Goal: Information Seeking & Learning: Learn about a topic

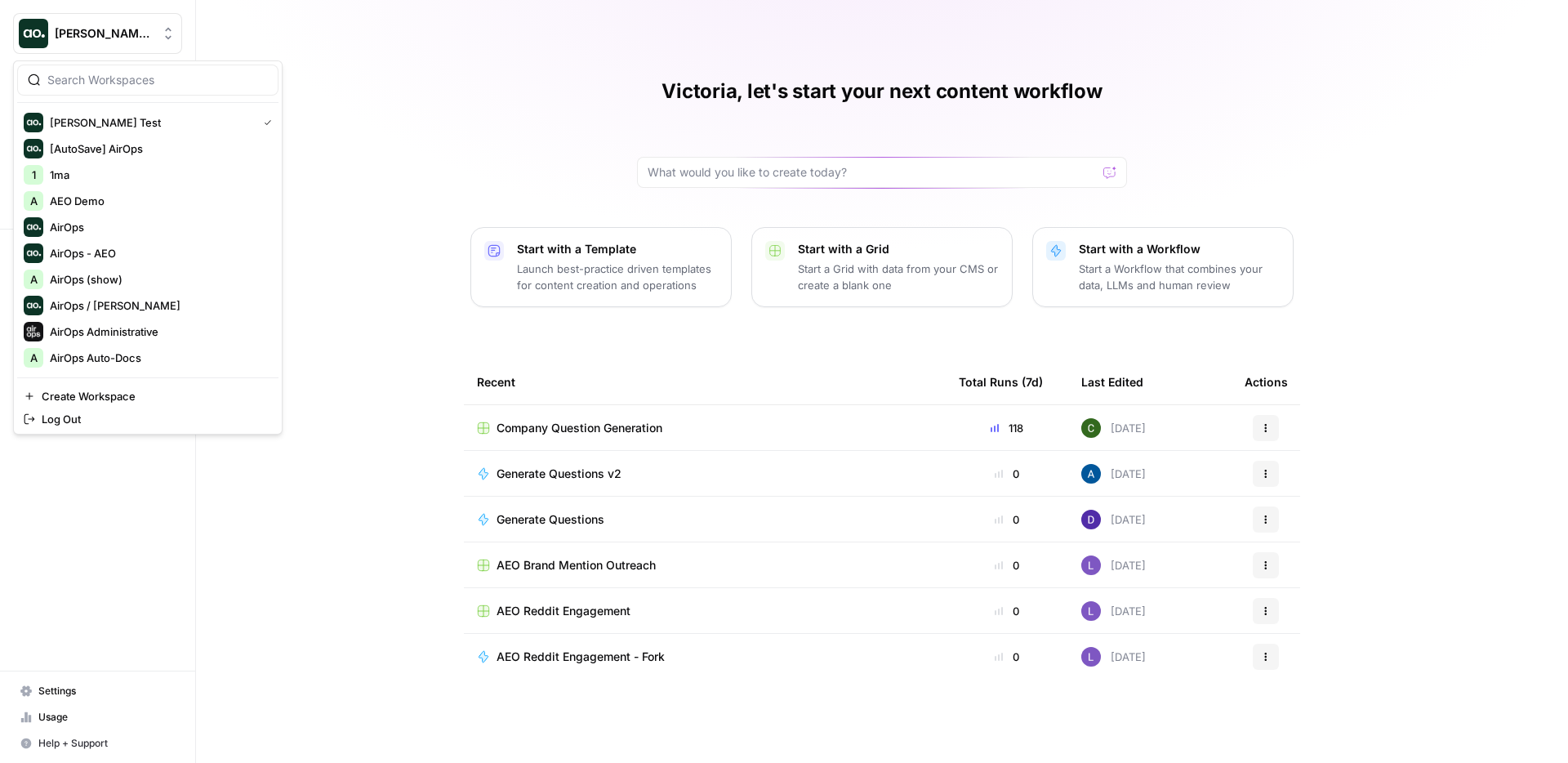
click at [96, 40] on span "[PERSON_NAME] Test" at bounding box center [104, 33] width 99 height 16
click at [361, 70] on div "Victoria, let's start your next content workflow Start with a Template Launch b…" at bounding box center [882, 382] width 1372 height 763
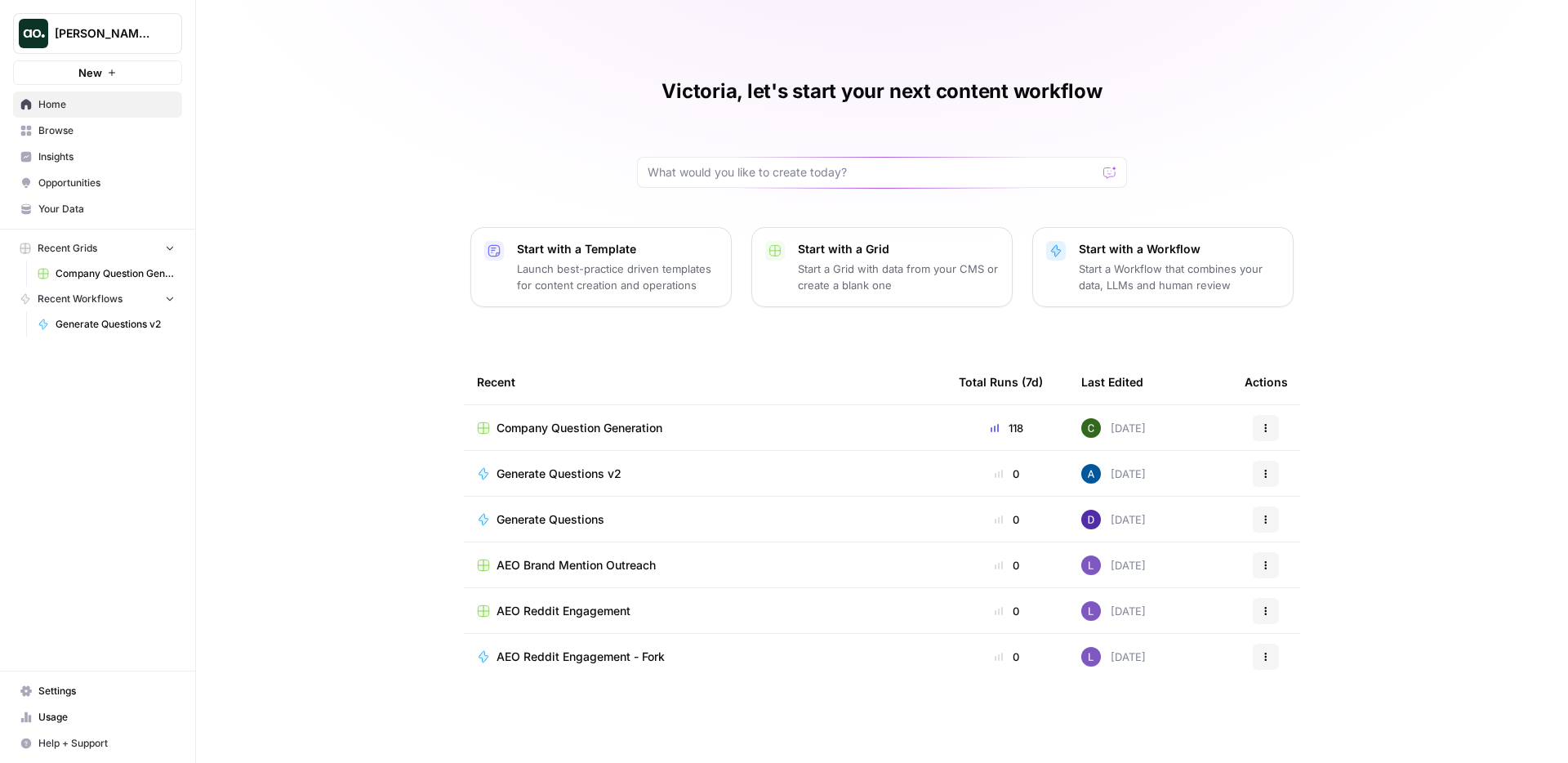
click at [94, 152] on span "Insights" at bounding box center [106, 156] width 136 height 14
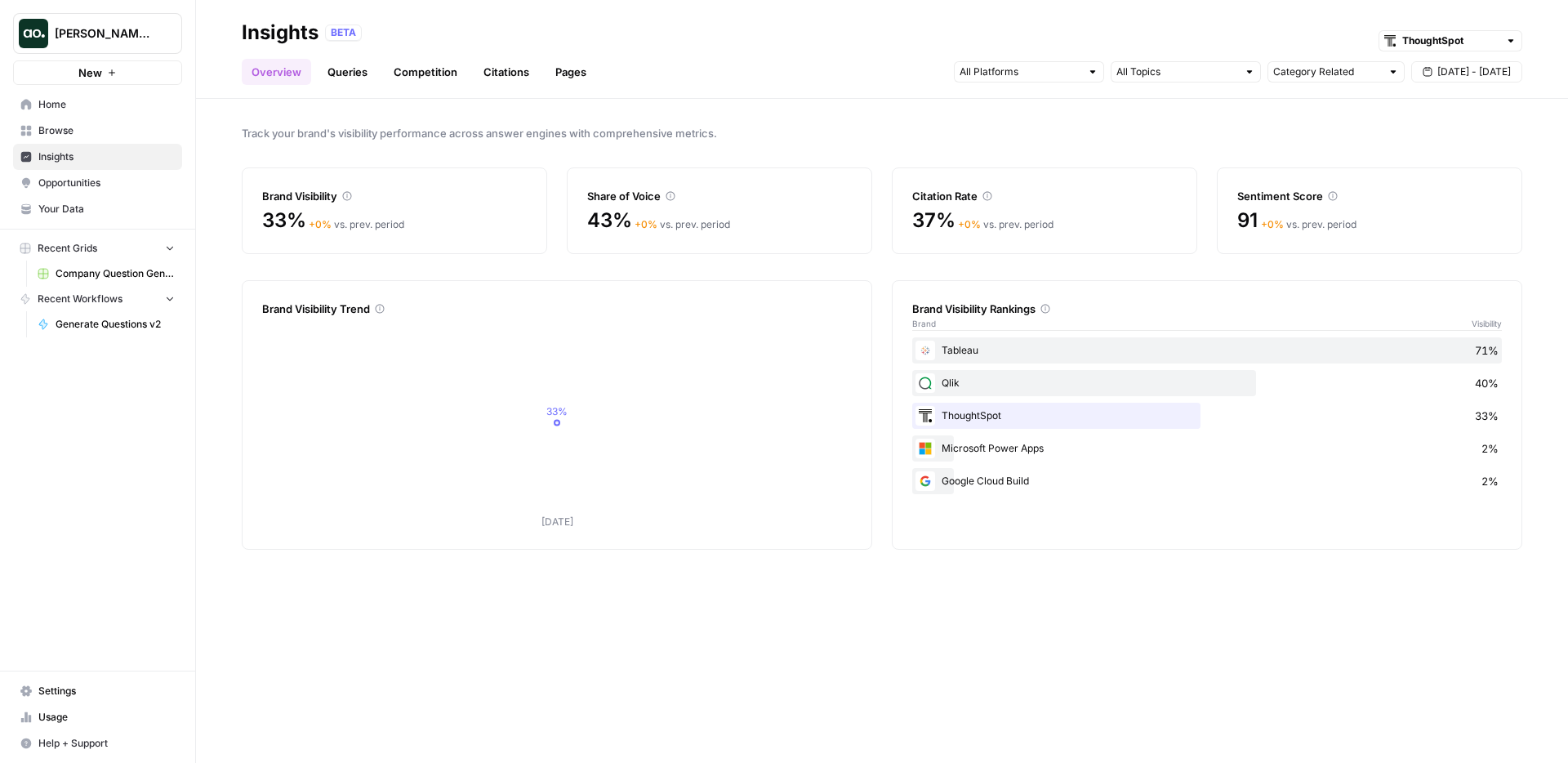
click at [119, 139] on link "Browse" at bounding box center [98, 130] width 169 height 26
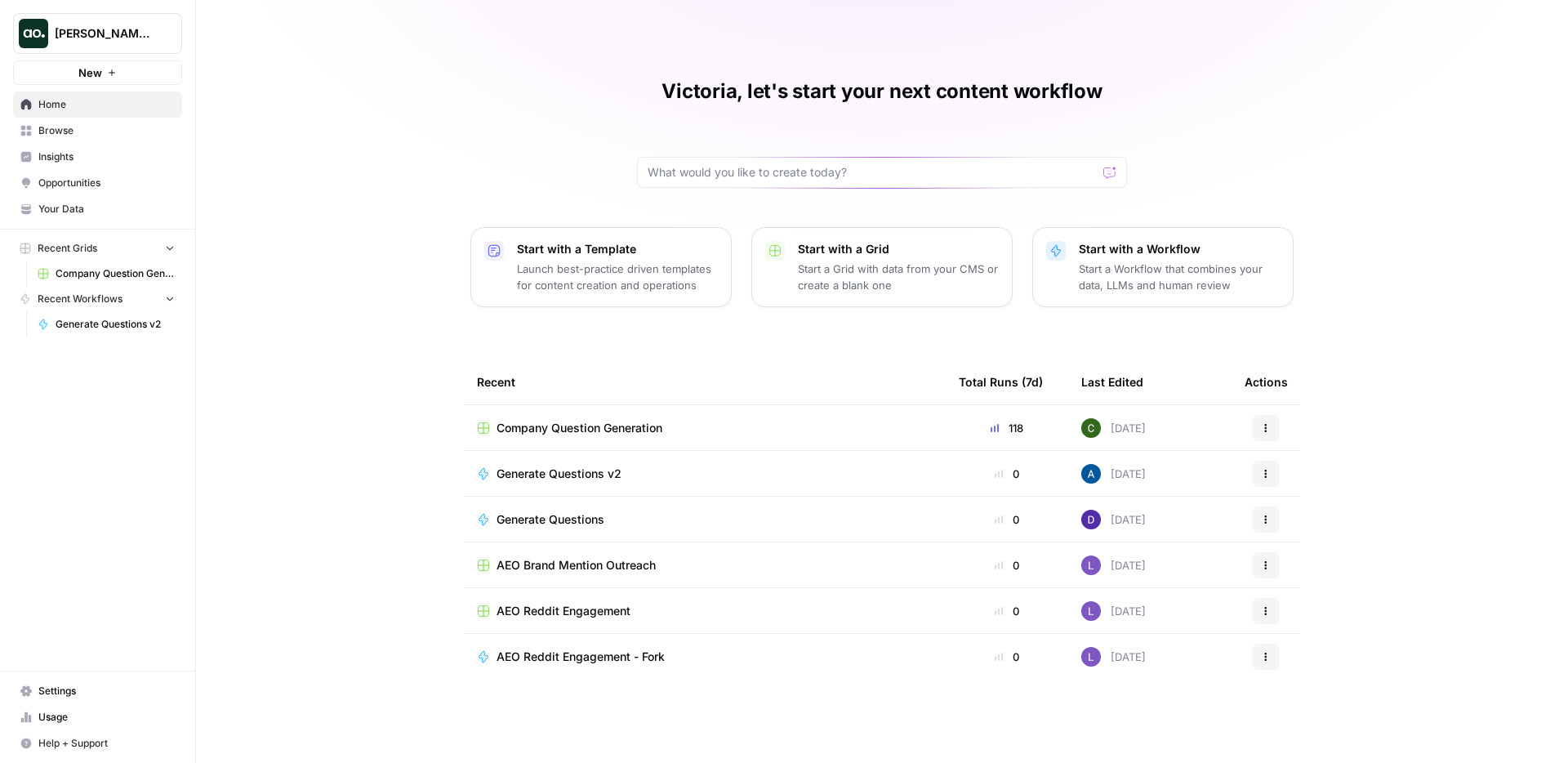
click at [100, 34] on span "[PERSON_NAME] Test" at bounding box center [104, 33] width 99 height 16
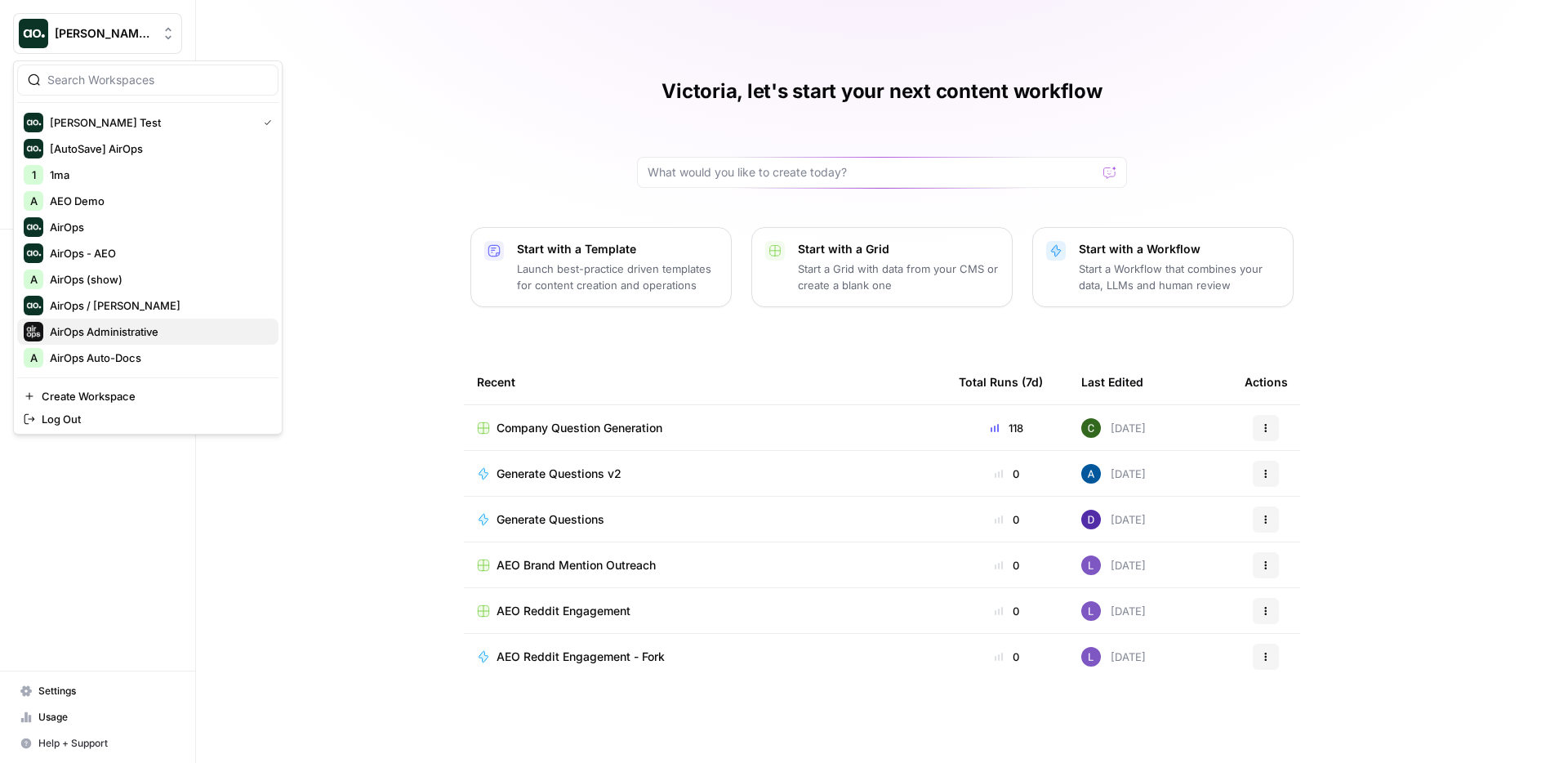
click at [88, 331] on span "AirOps Administrative" at bounding box center [157, 331] width 215 height 16
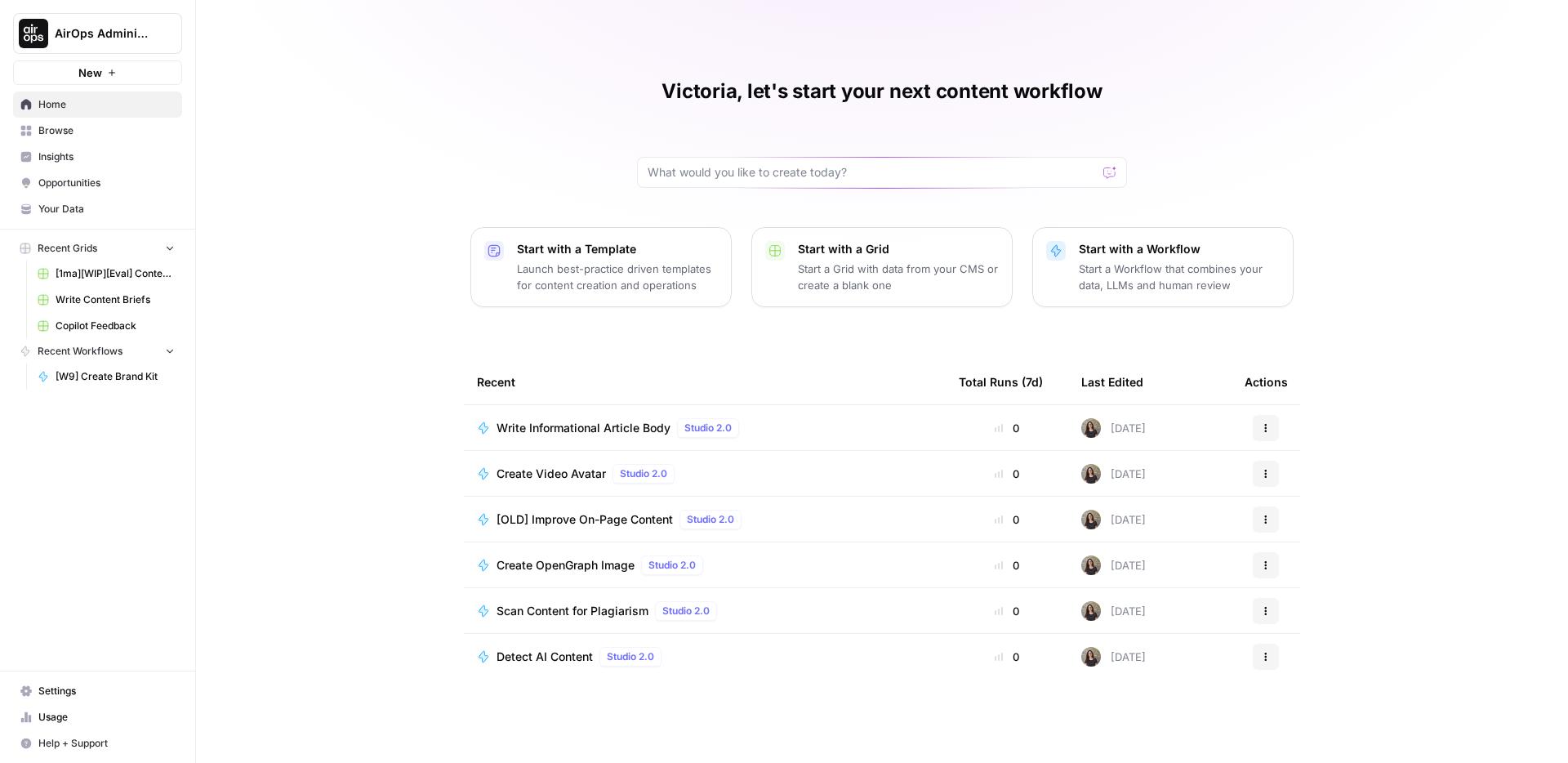
click at [90, 129] on span "Browse" at bounding box center [106, 130] width 136 height 14
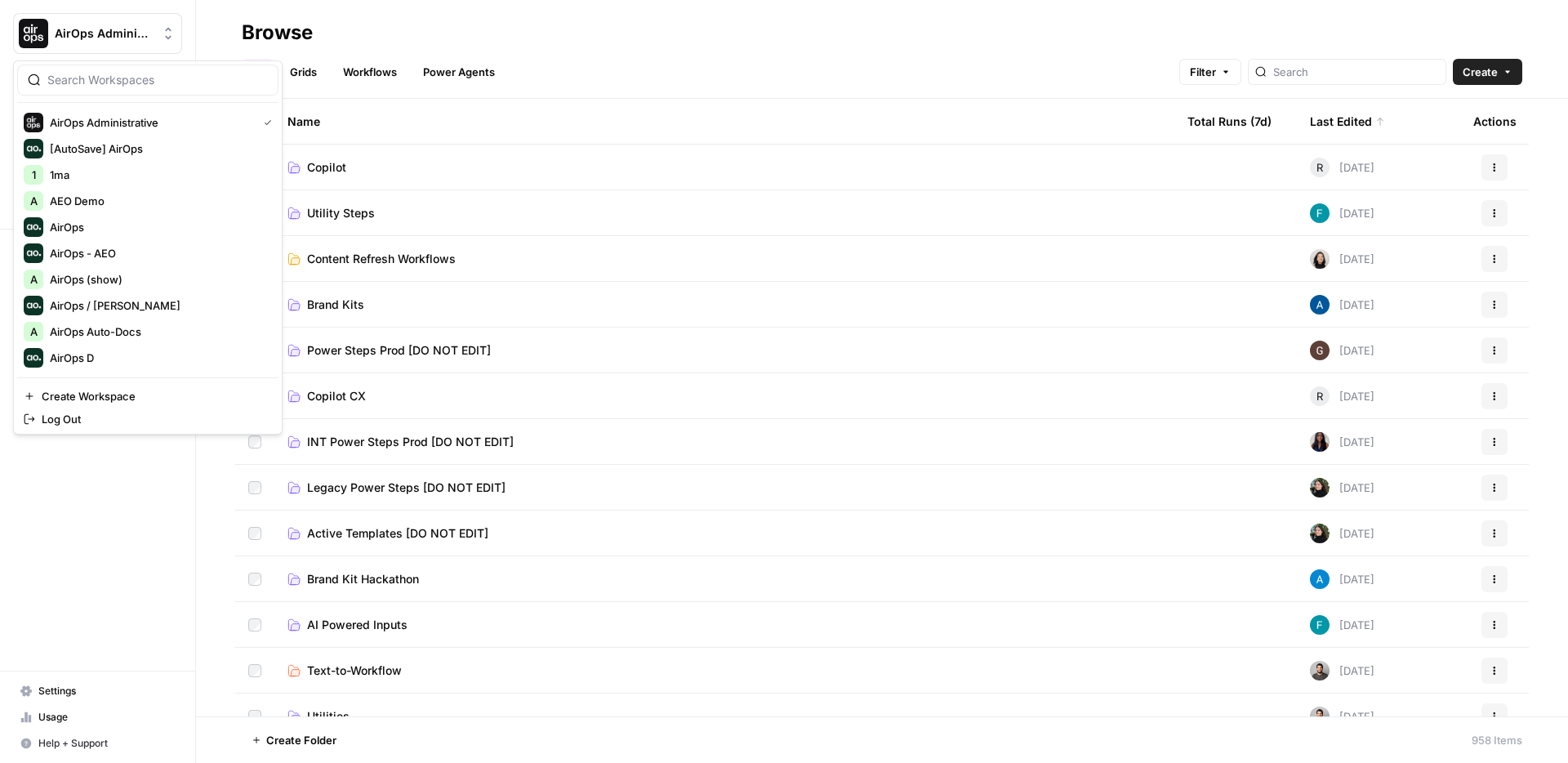
click at [126, 44] on button "AirOps Administrative" at bounding box center [98, 34] width 169 height 41
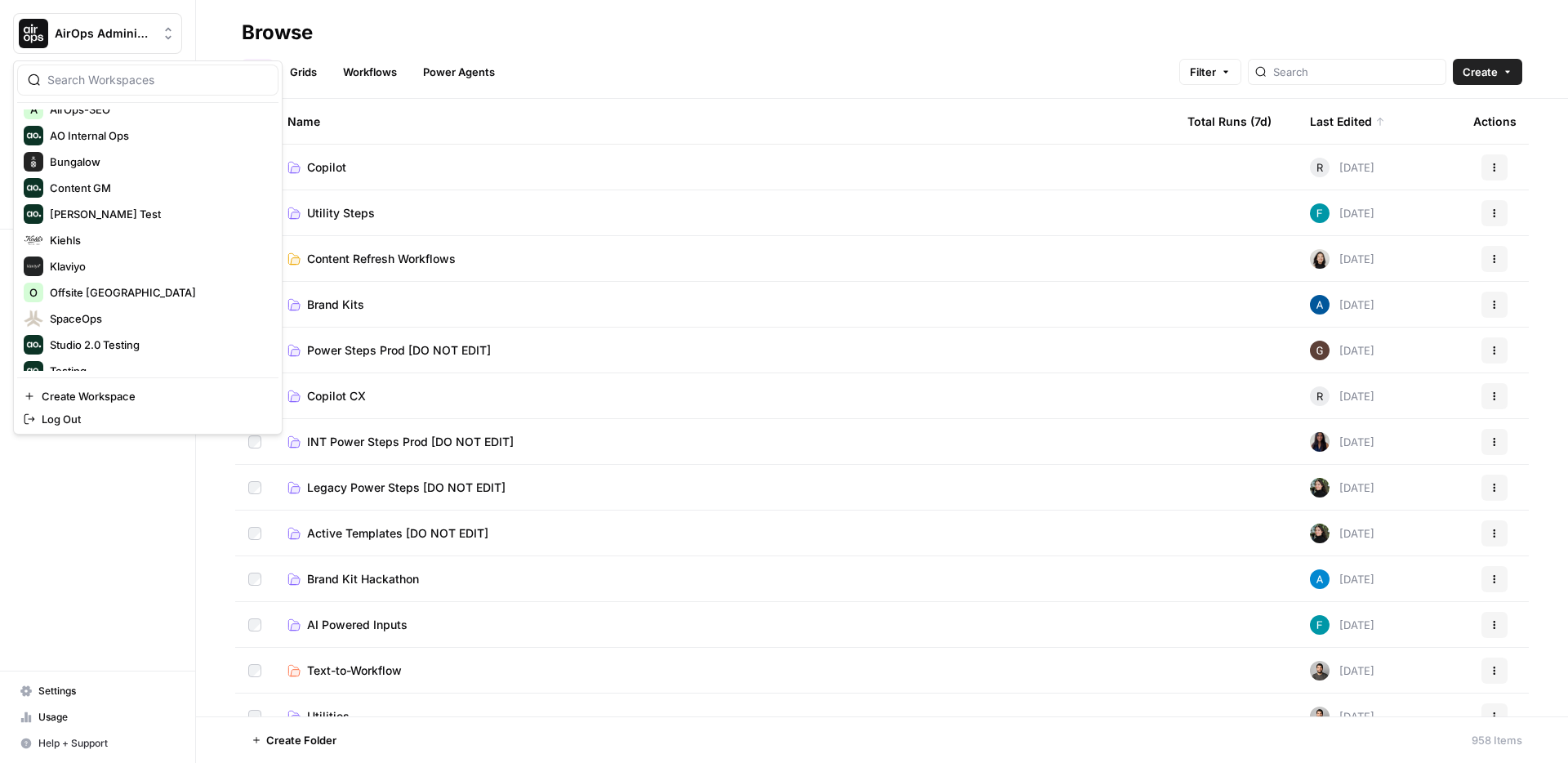
scroll to position [334, 0]
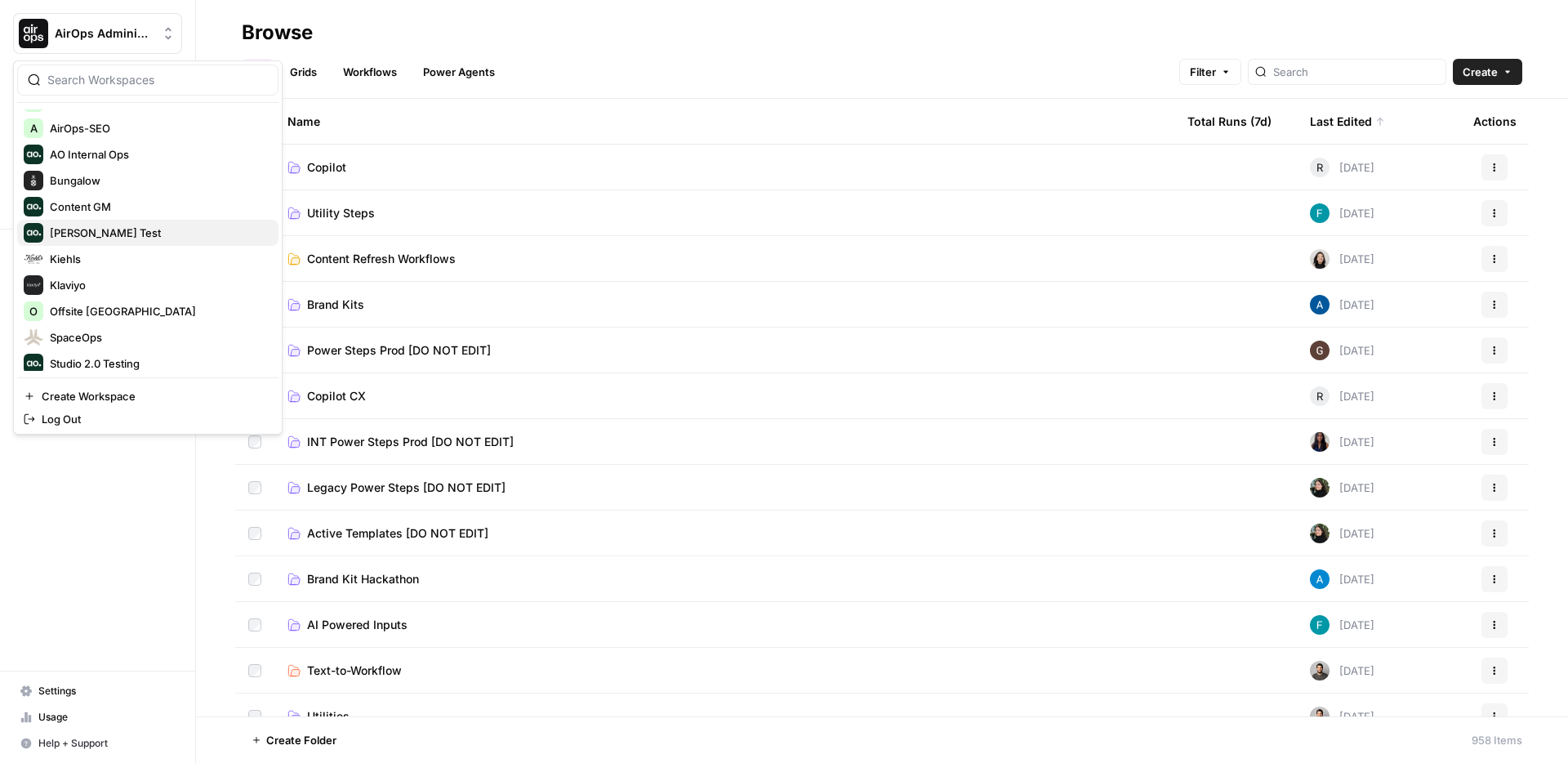
click at [98, 235] on span "[PERSON_NAME] Test" at bounding box center [157, 232] width 215 height 16
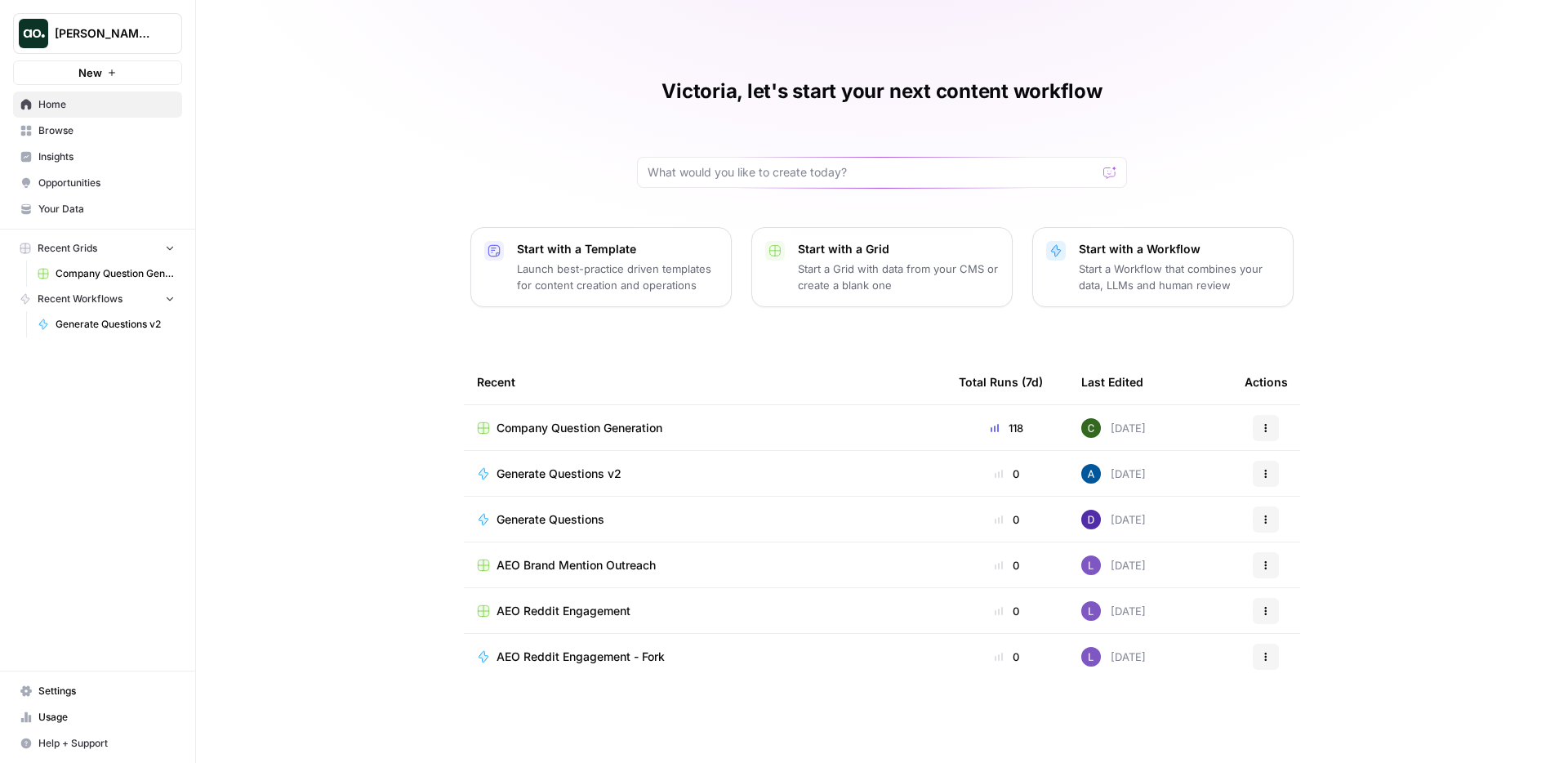
click at [324, 197] on div "Victoria, let's start your next content workflow Start with a Template Launch b…" at bounding box center [882, 382] width 1372 height 763
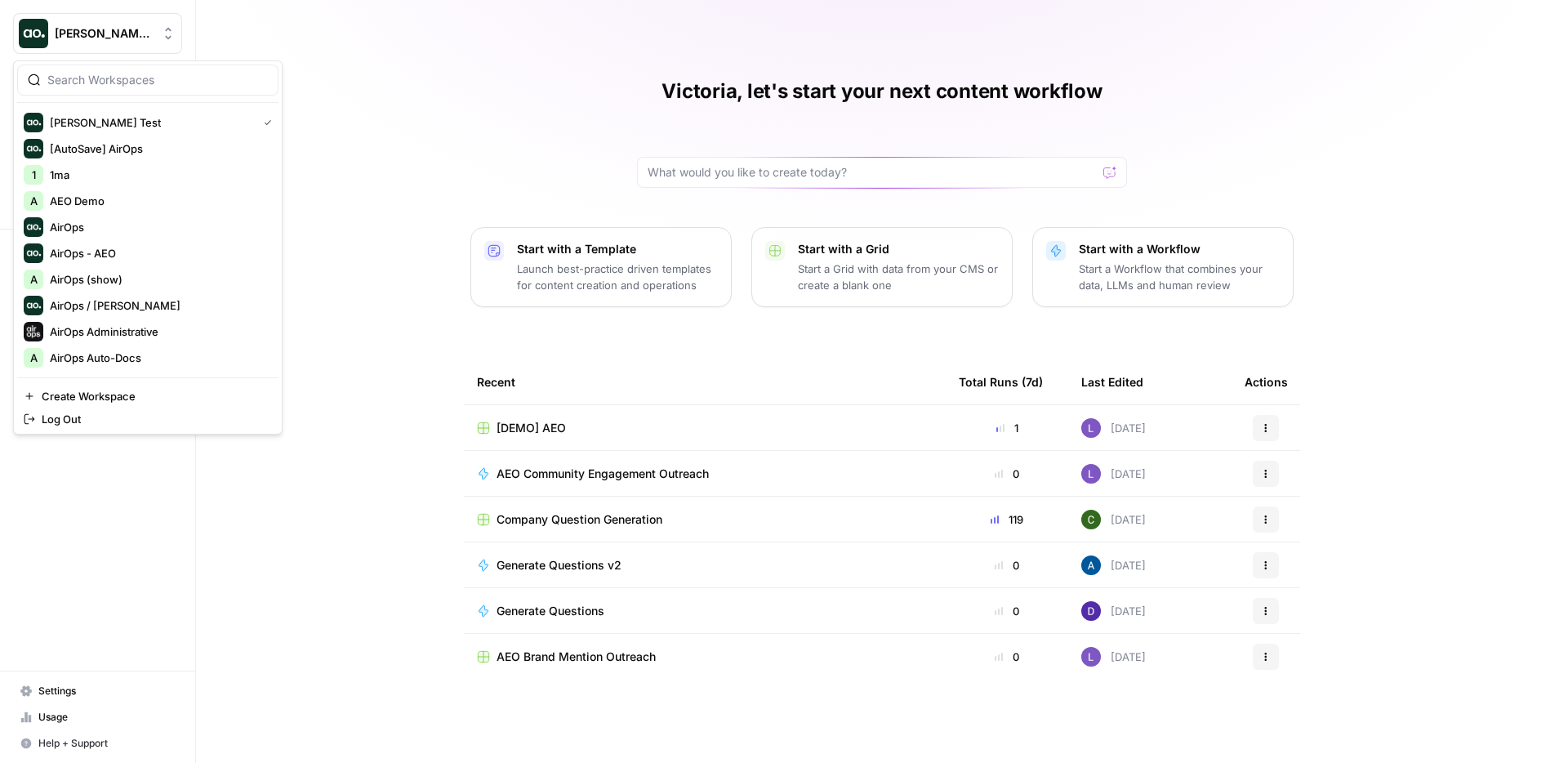
click at [145, 22] on button "[PERSON_NAME] Test" at bounding box center [98, 34] width 169 height 41
click at [128, 77] on input "search" at bounding box center [157, 79] width 220 height 16
type input "ad"
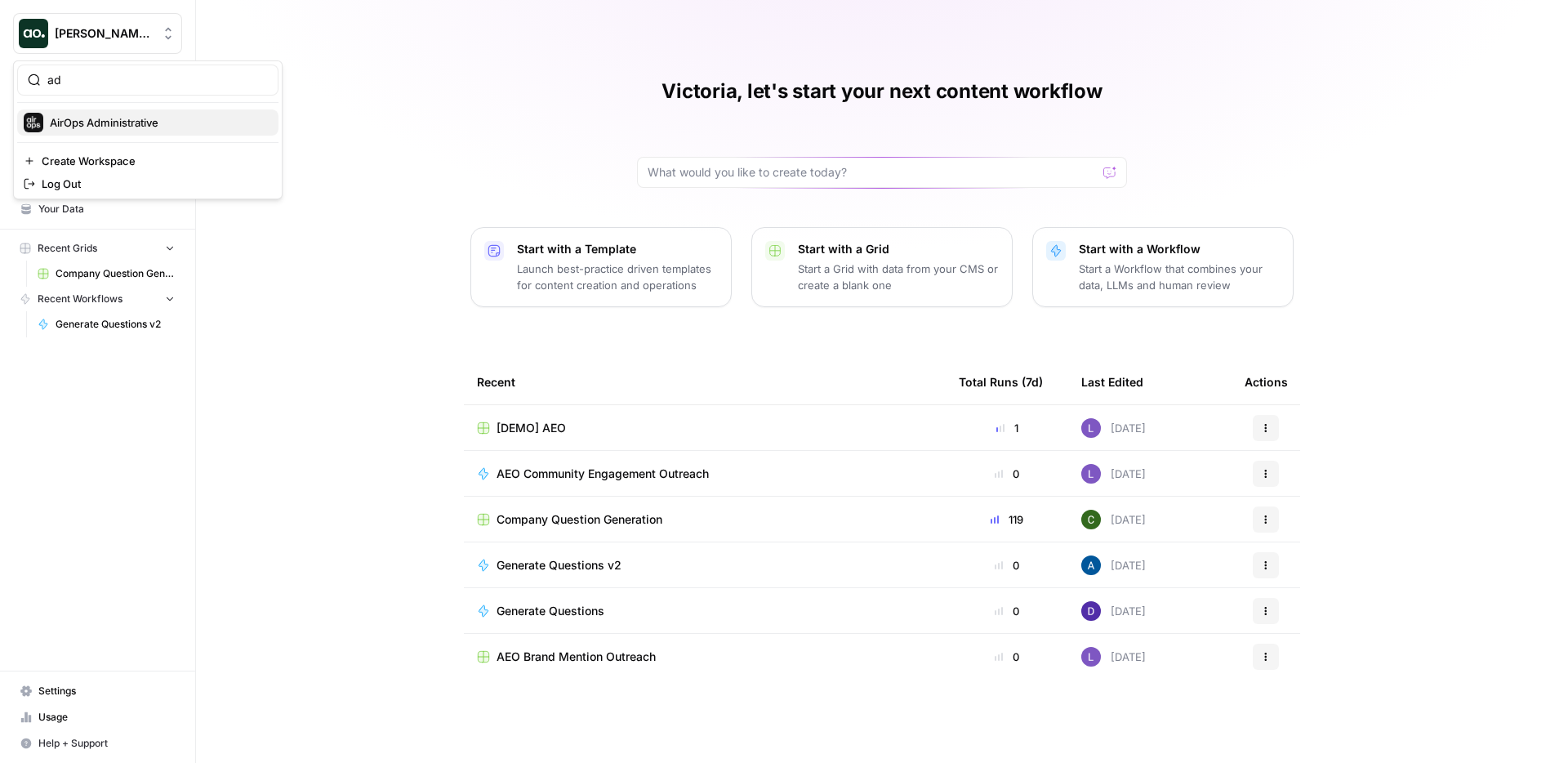
click at [119, 121] on span "AirOps Administrative" at bounding box center [157, 122] width 215 height 16
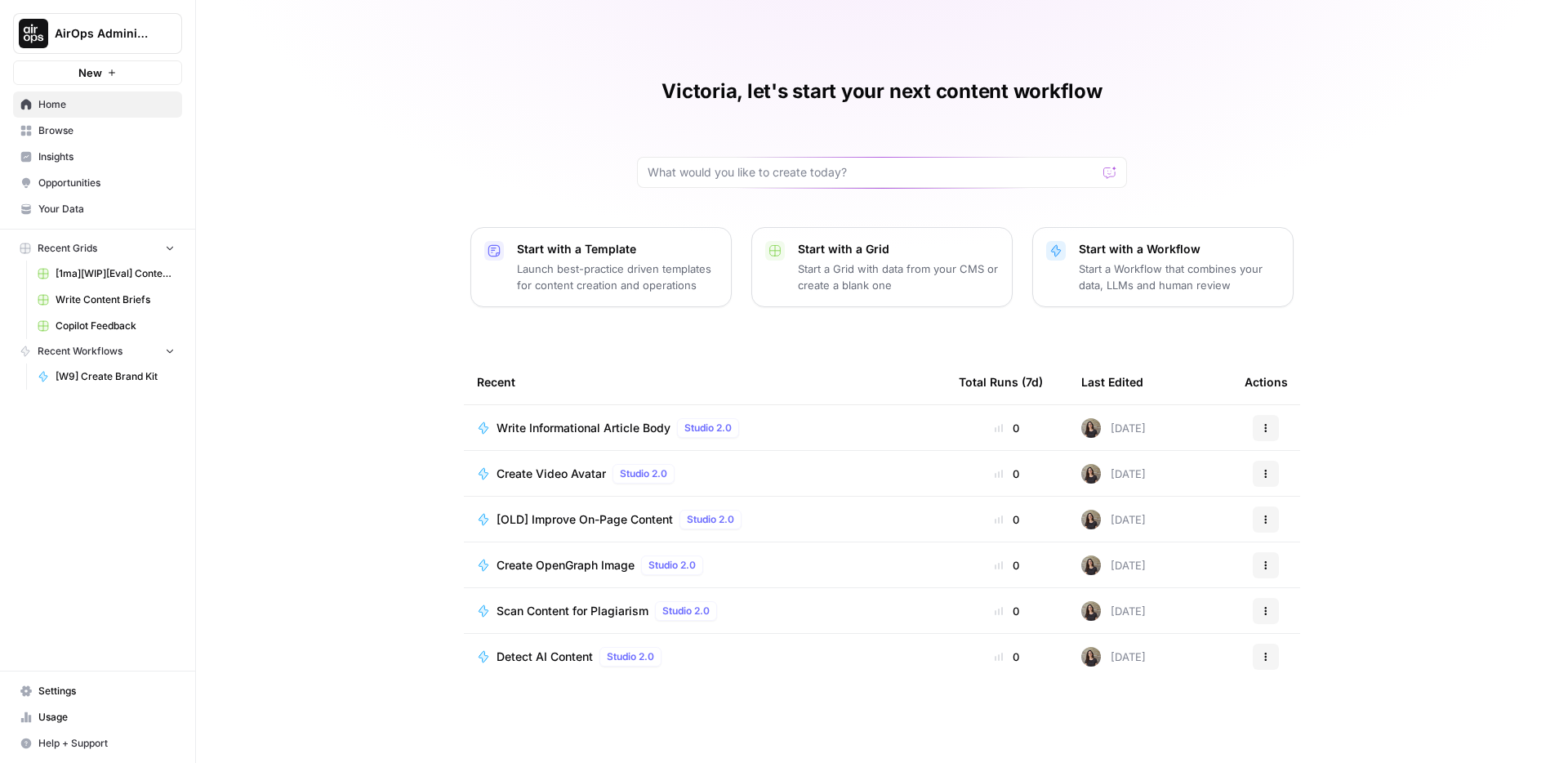
click at [109, 131] on span "Browse" at bounding box center [106, 130] width 136 height 14
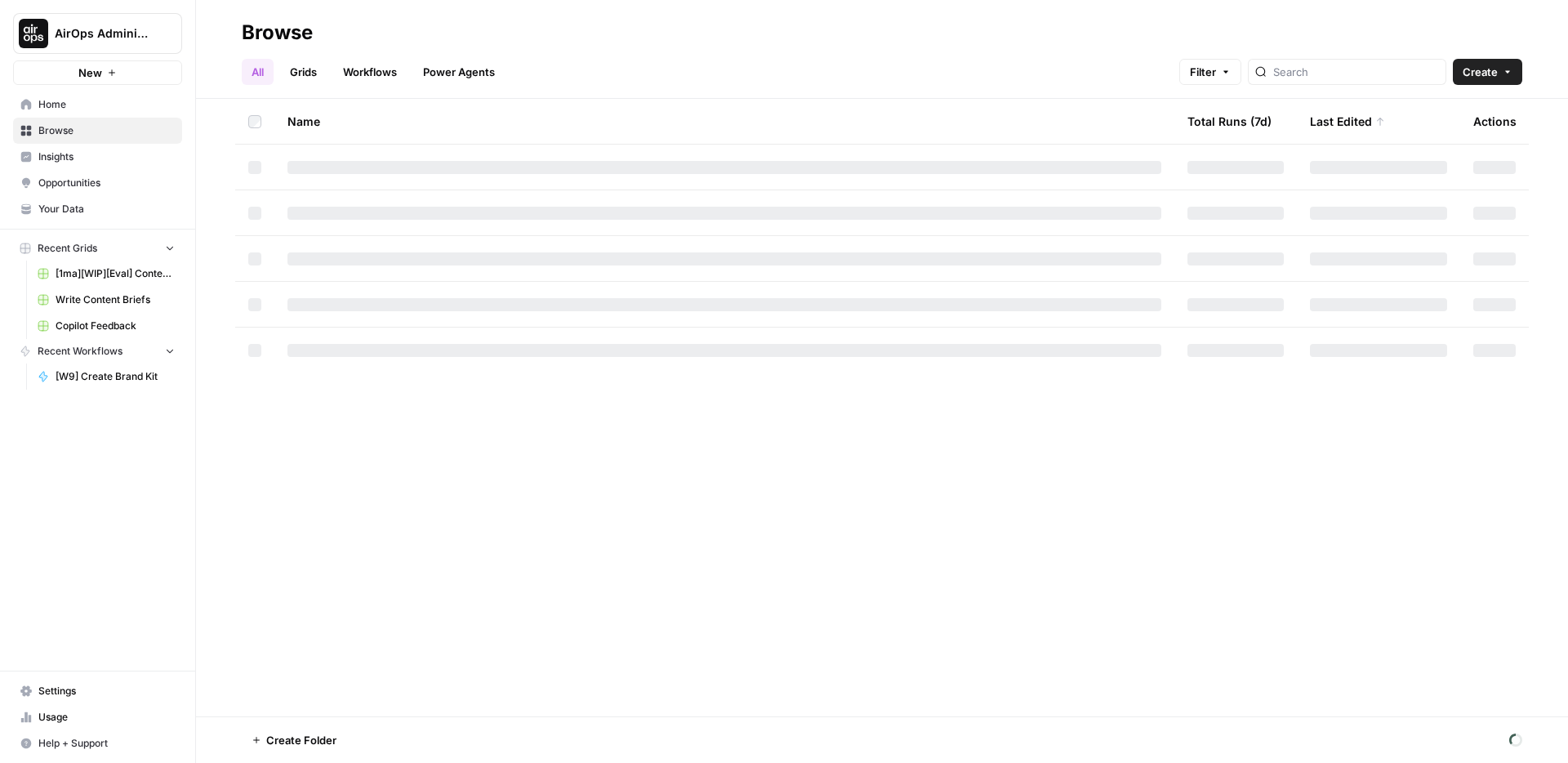
click at [363, 69] on link "Workflows" at bounding box center [370, 71] width 73 height 26
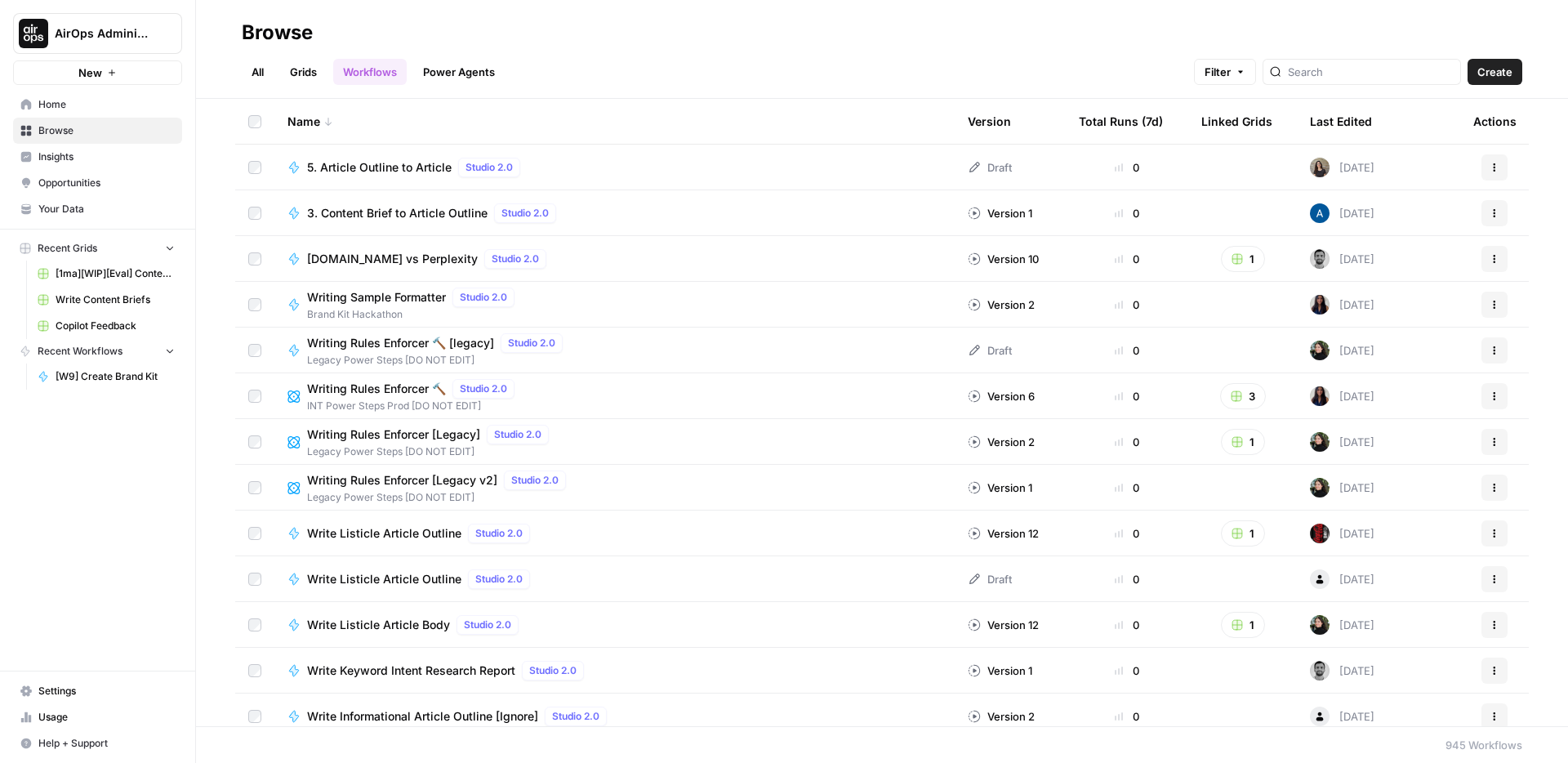
click at [566, 167] on div "5. Article Outline to Article Studio 2.0" at bounding box center [614, 167] width 654 height 19
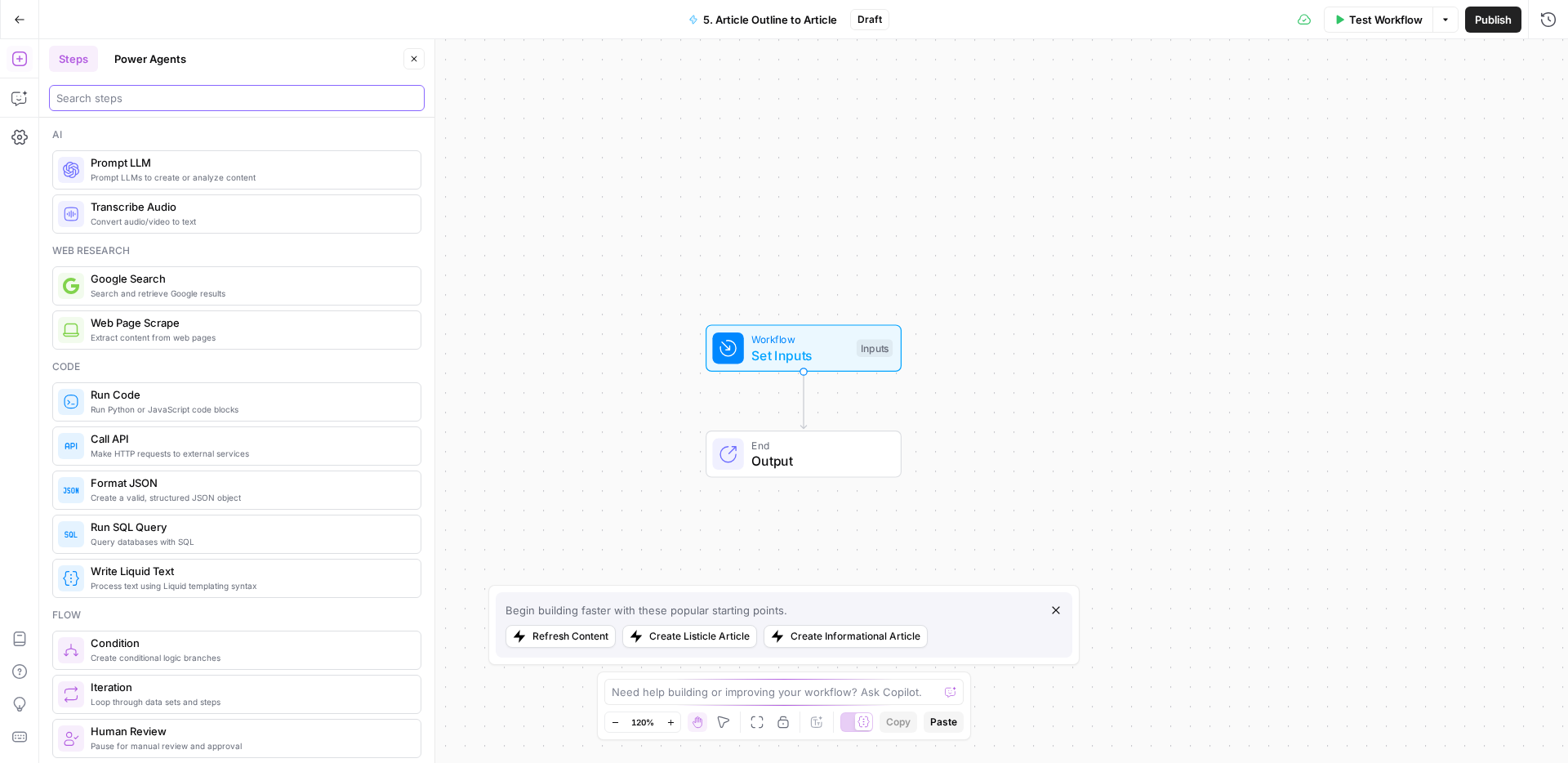
click at [161, 98] on input "search" at bounding box center [237, 98] width 361 height 16
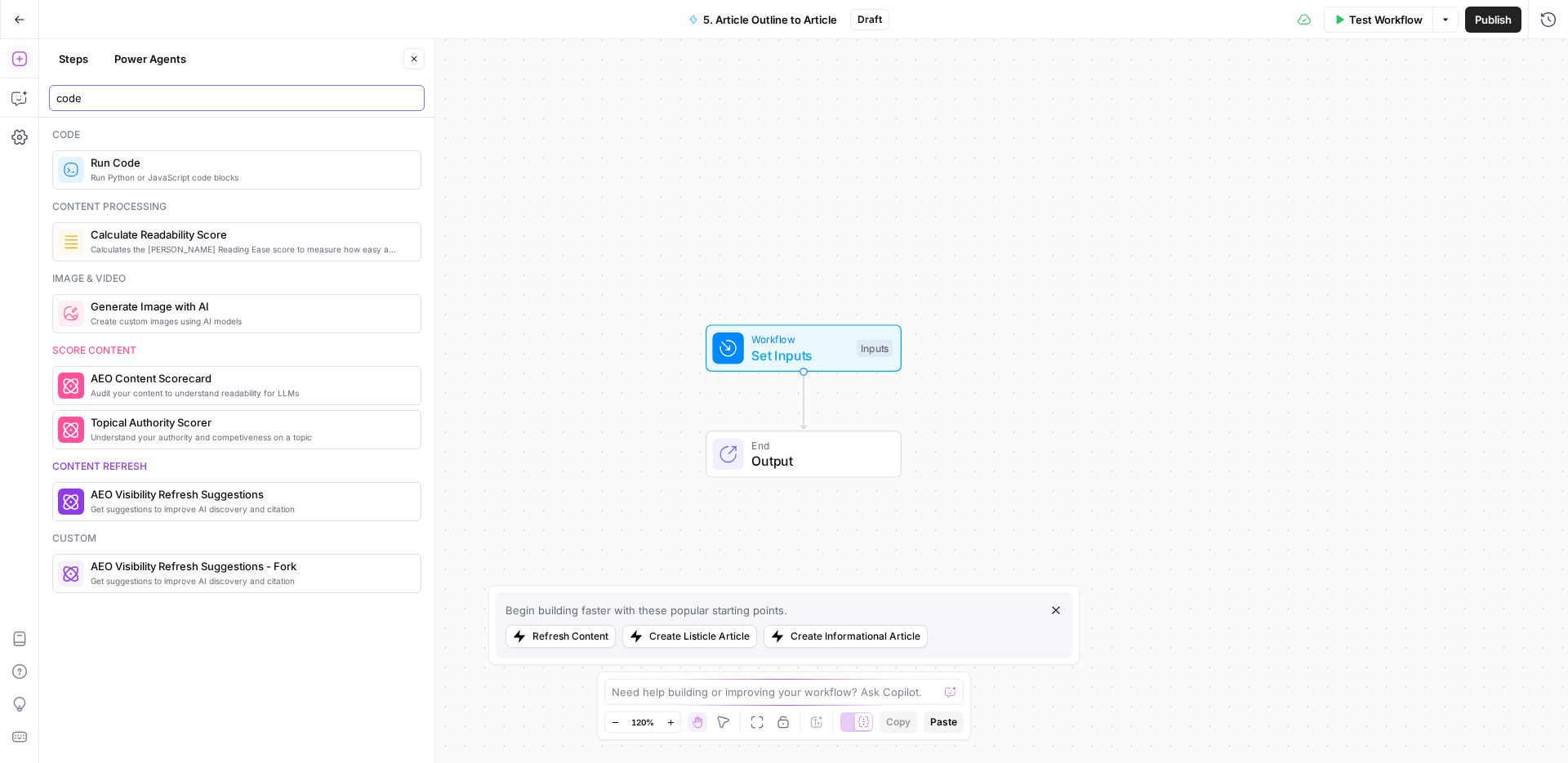
type input "code"
click at [103, 169] on span "Run Code" at bounding box center [249, 162] width 317 height 16
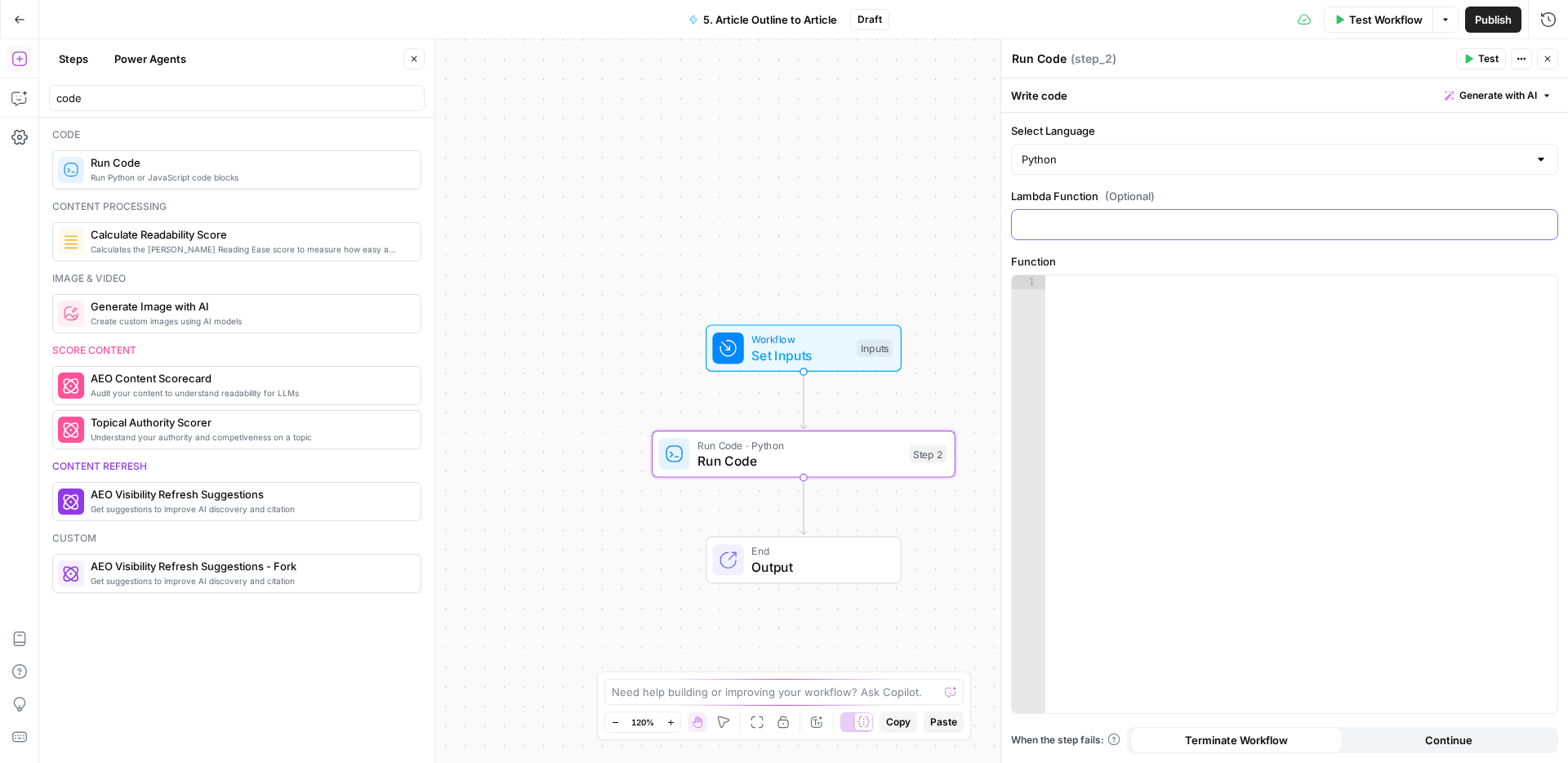
click at [1128, 225] on input "Lambda Function (Optional)" at bounding box center [1285, 224] width 526 height 16
click at [1468, 229] on input "Lambda Function (Optional)" at bounding box center [1285, 224] width 526 height 16
click at [1320, 166] on input "Select Language" at bounding box center [1275, 158] width 506 height 16
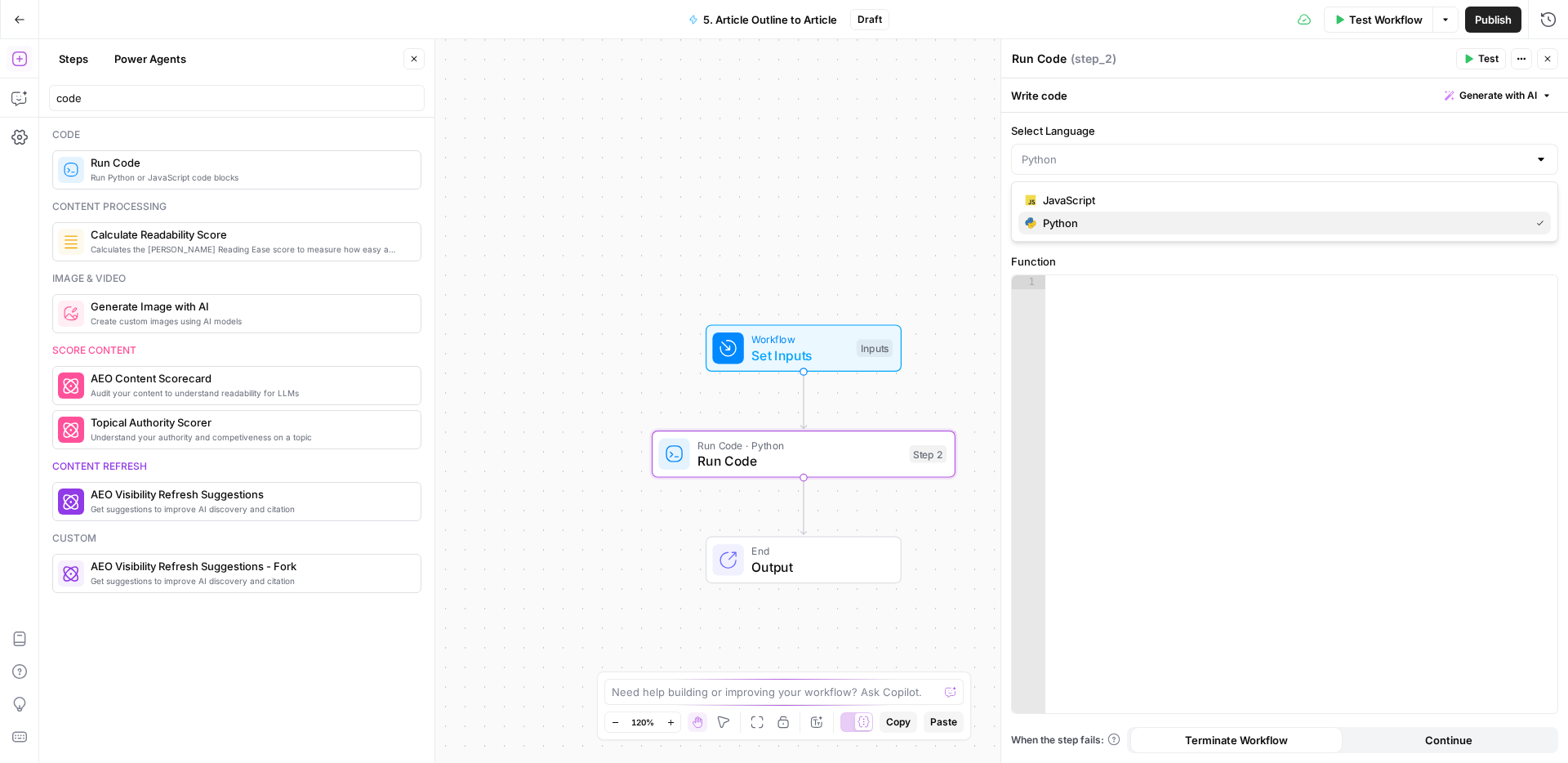
click at [1261, 219] on span "Python" at bounding box center [1283, 222] width 480 height 16
type input "Python"
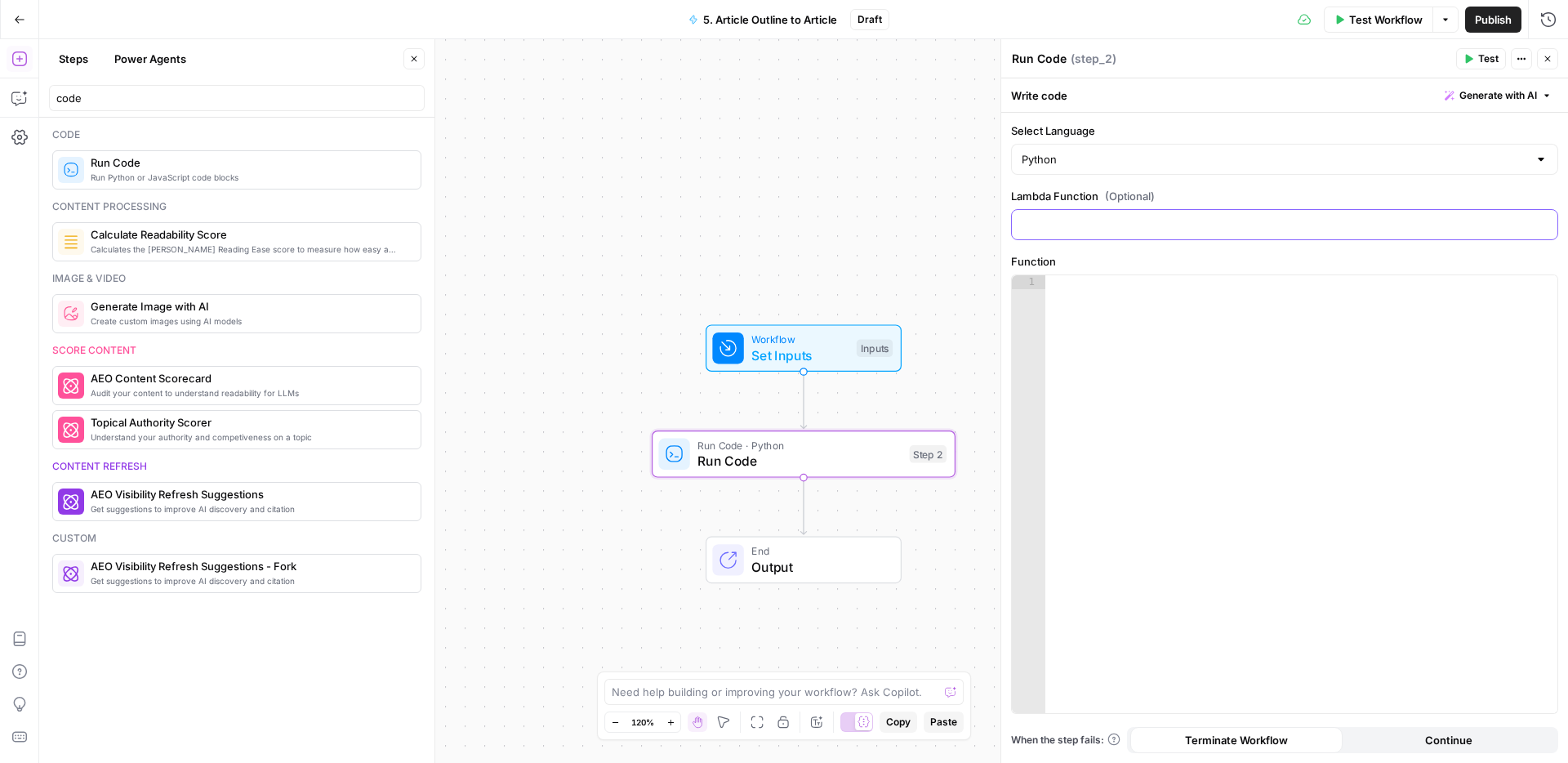
click at [1172, 232] on input "Lambda Function (Optional)" at bounding box center [1285, 224] width 526 height 16
click at [1032, 223] on input "Lambda Function (Optional)" at bounding box center [1285, 224] width 526 height 16
click at [1032, 201] on label "Lambda Function (Optional)" at bounding box center [1285, 195] width 547 height 16
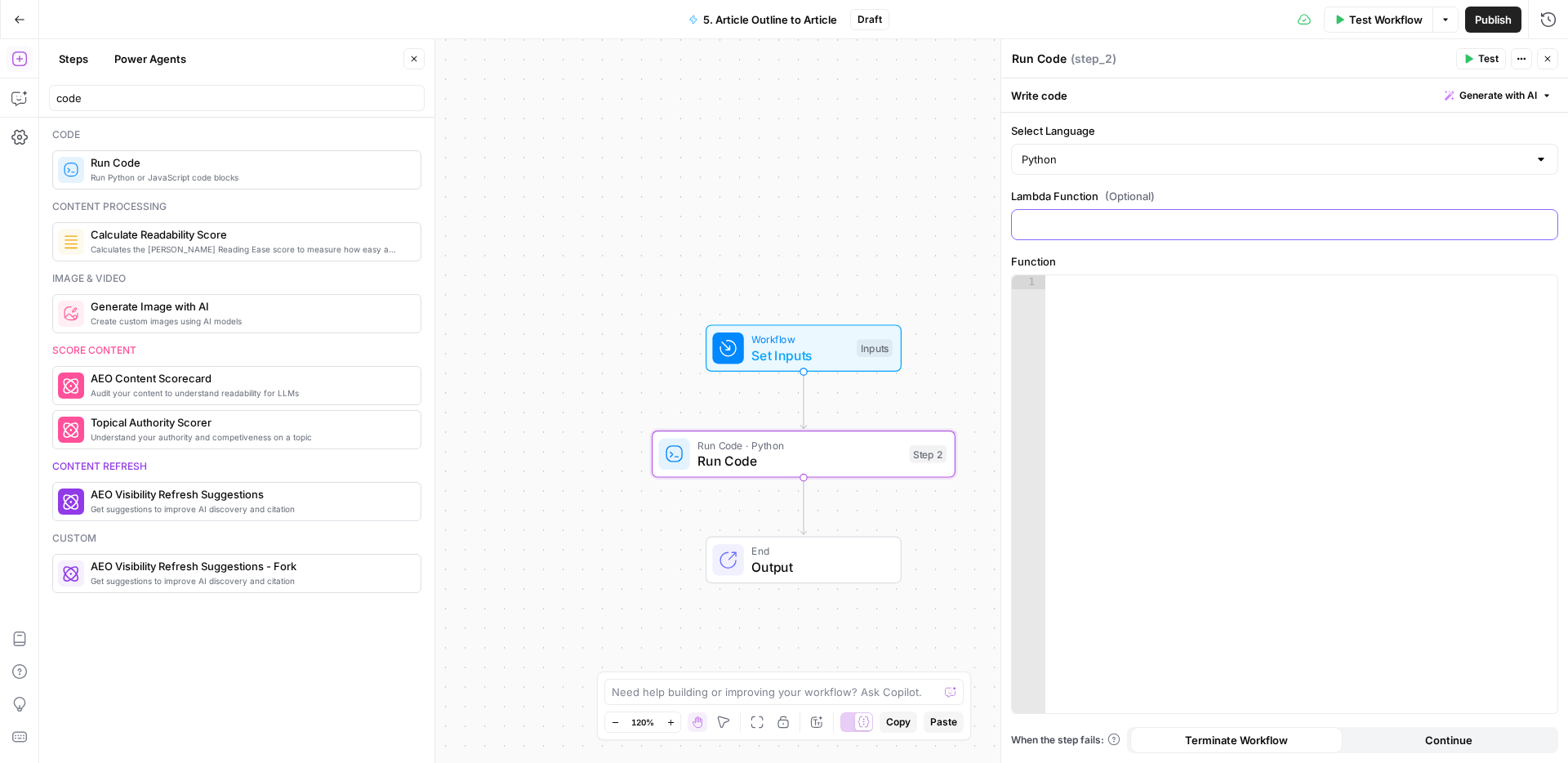
click at [1032, 216] on input "Lambda Function (Optional)" at bounding box center [1285, 224] width 526 height 16
click at [1091, 342] on div at bounding box center [1301, 508] width 512 height 466
click at [1197, 359] on div at bounding box center [1301, 508] width 512 height 466
paste textarea "**********"
click at [1478, 55] on span "Test" at bounding box center [1488, 58] width 20 height 14
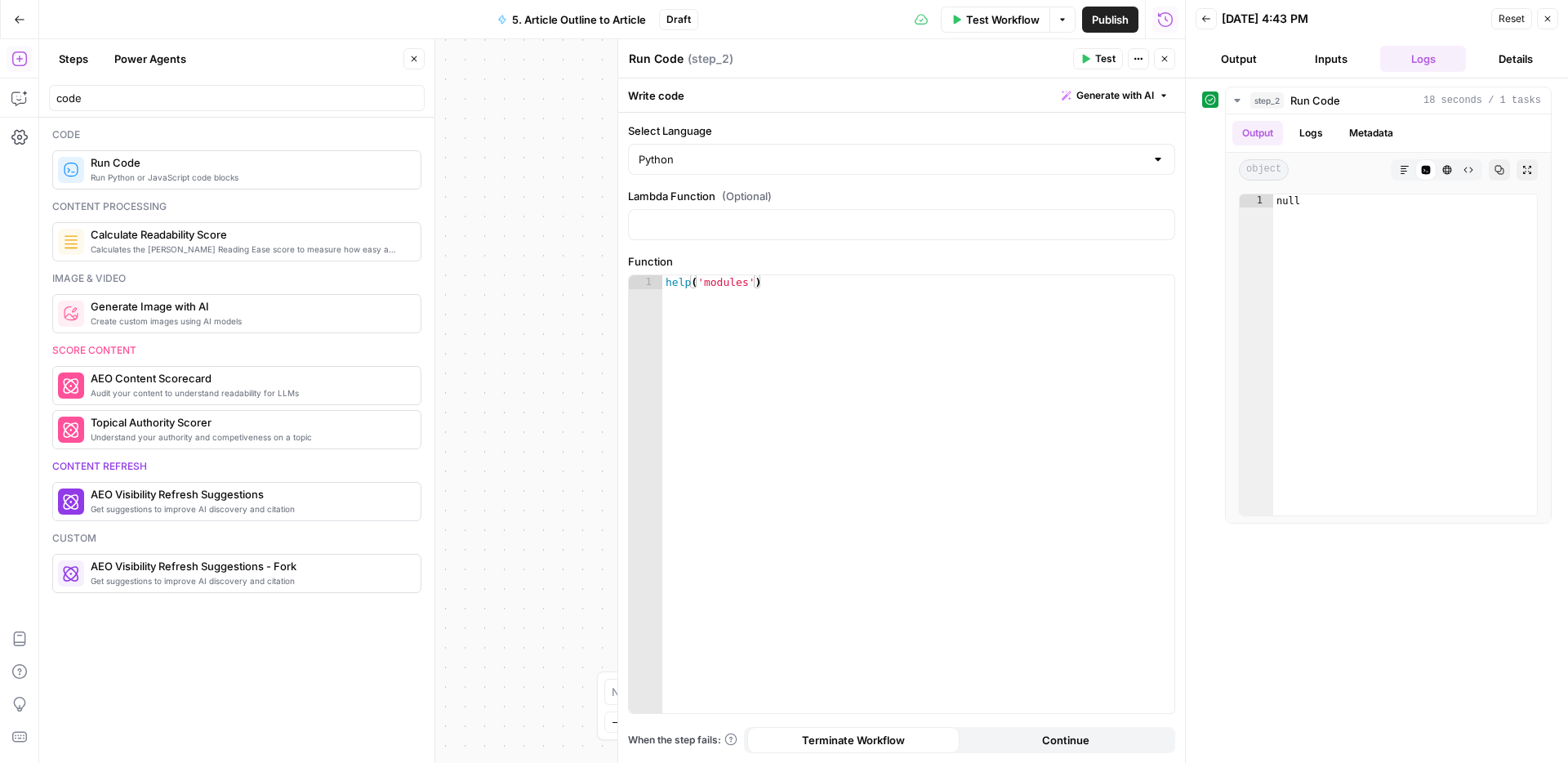
click at [815, 291] on div "help ( 'modules' )" at bounding box center [919, 508] width 512 height 466
click at [1108, 60] on span "Test" at bounding box center [1105, 58] width 20 height 14
click at [710, 282] on div "return help ( 'modules' )" at bounding box center [919, 508] width 512 height 466
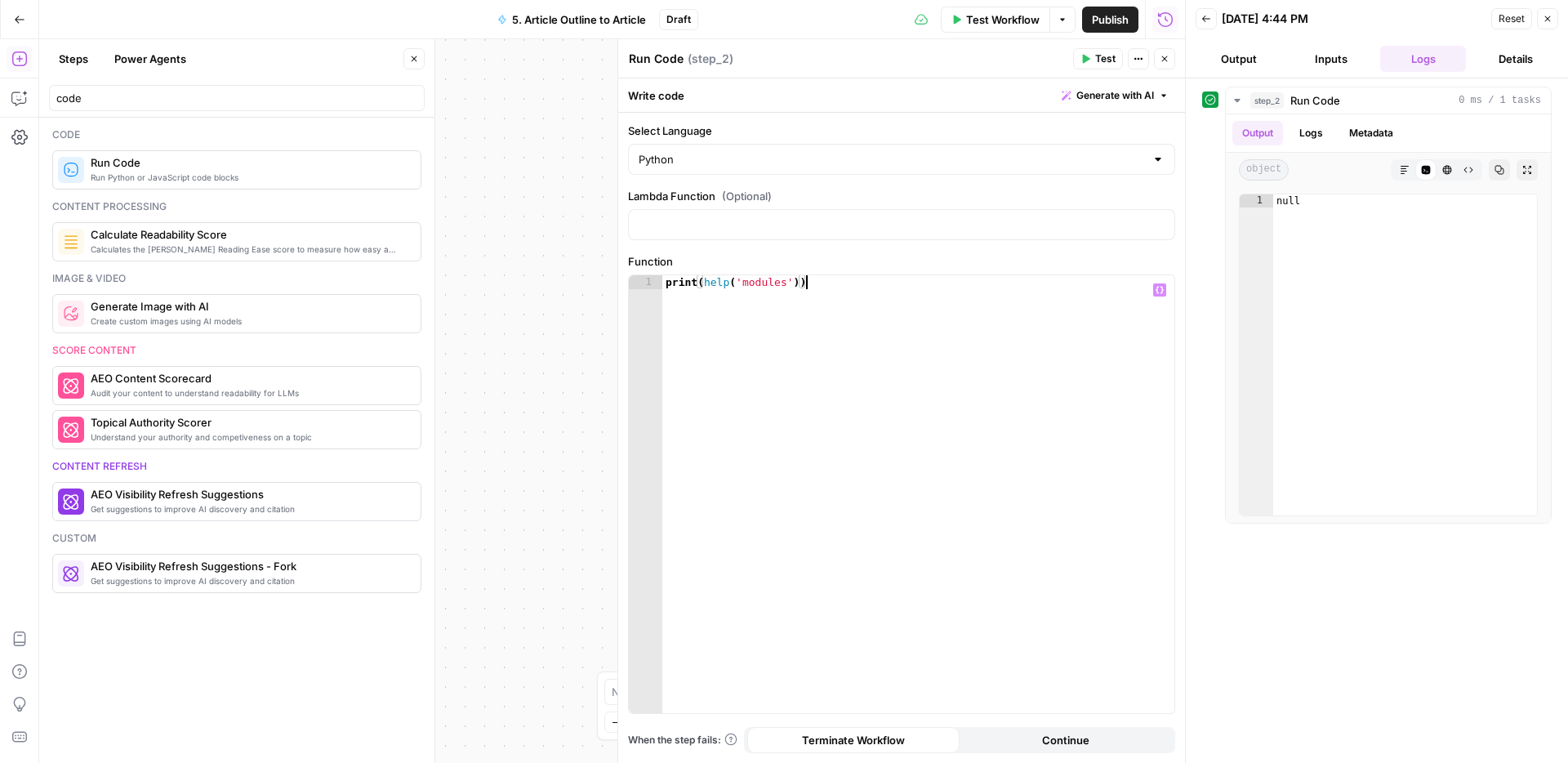
type textarea "**********"
click at [1091, 61] on button "Test" at bounding box center [1098, 59] width 50 height 21
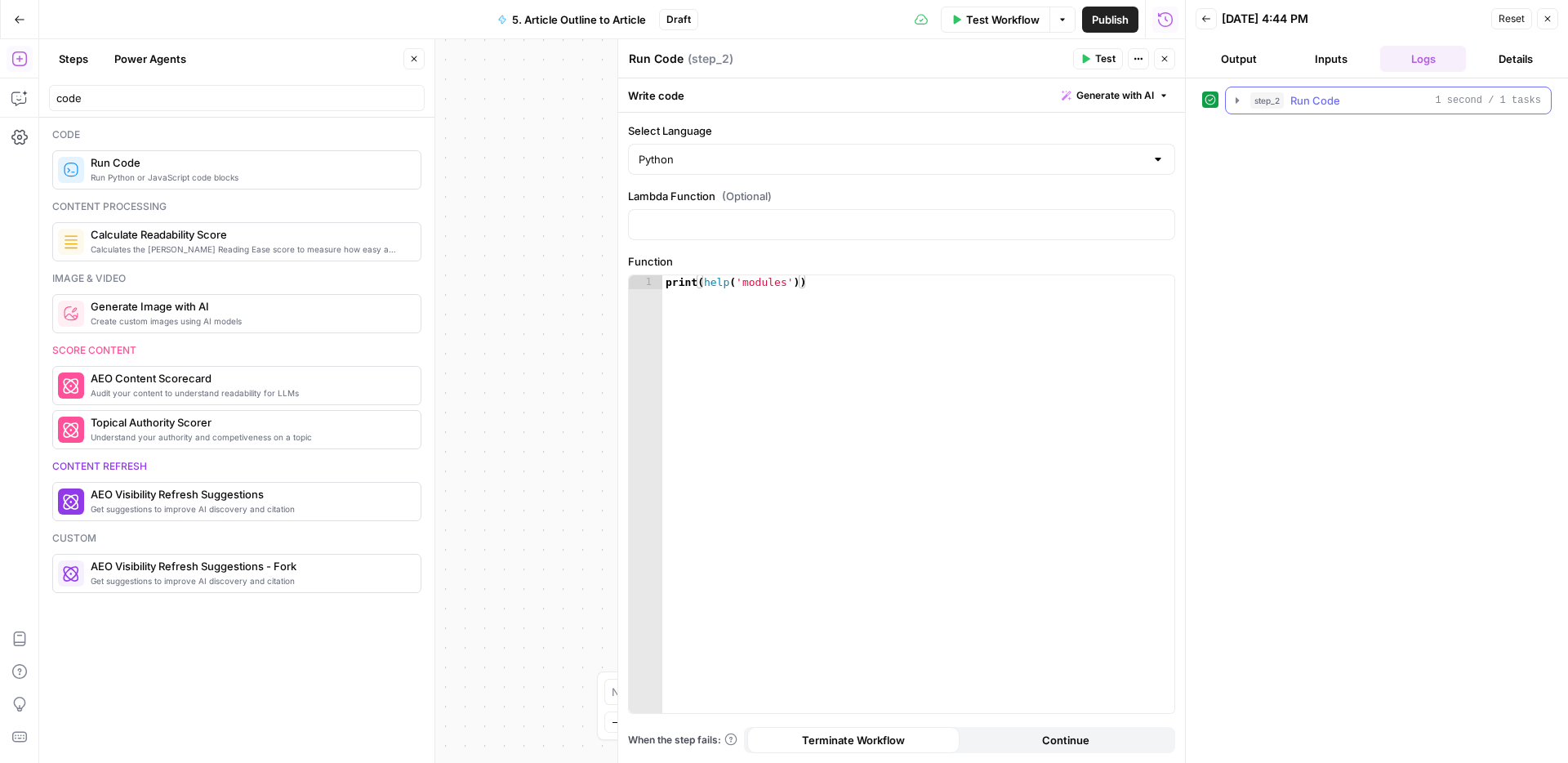
click at [1241, 103] on icon "button" at bounding box center [1238, 100] width 14 height 14
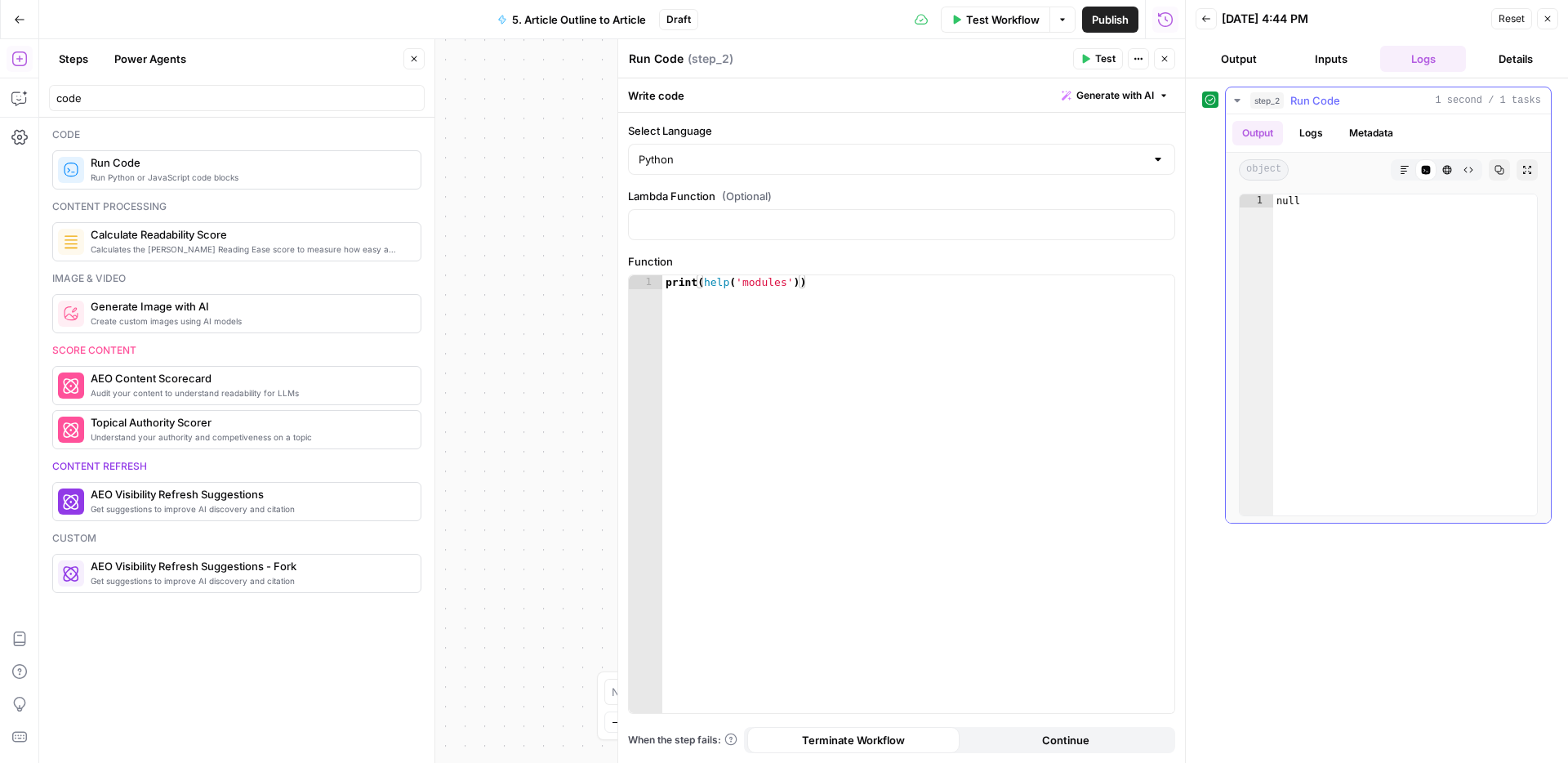
click at [1313, 135] on button "Logs" at bounding box center [1311, 132] width 43 height 24
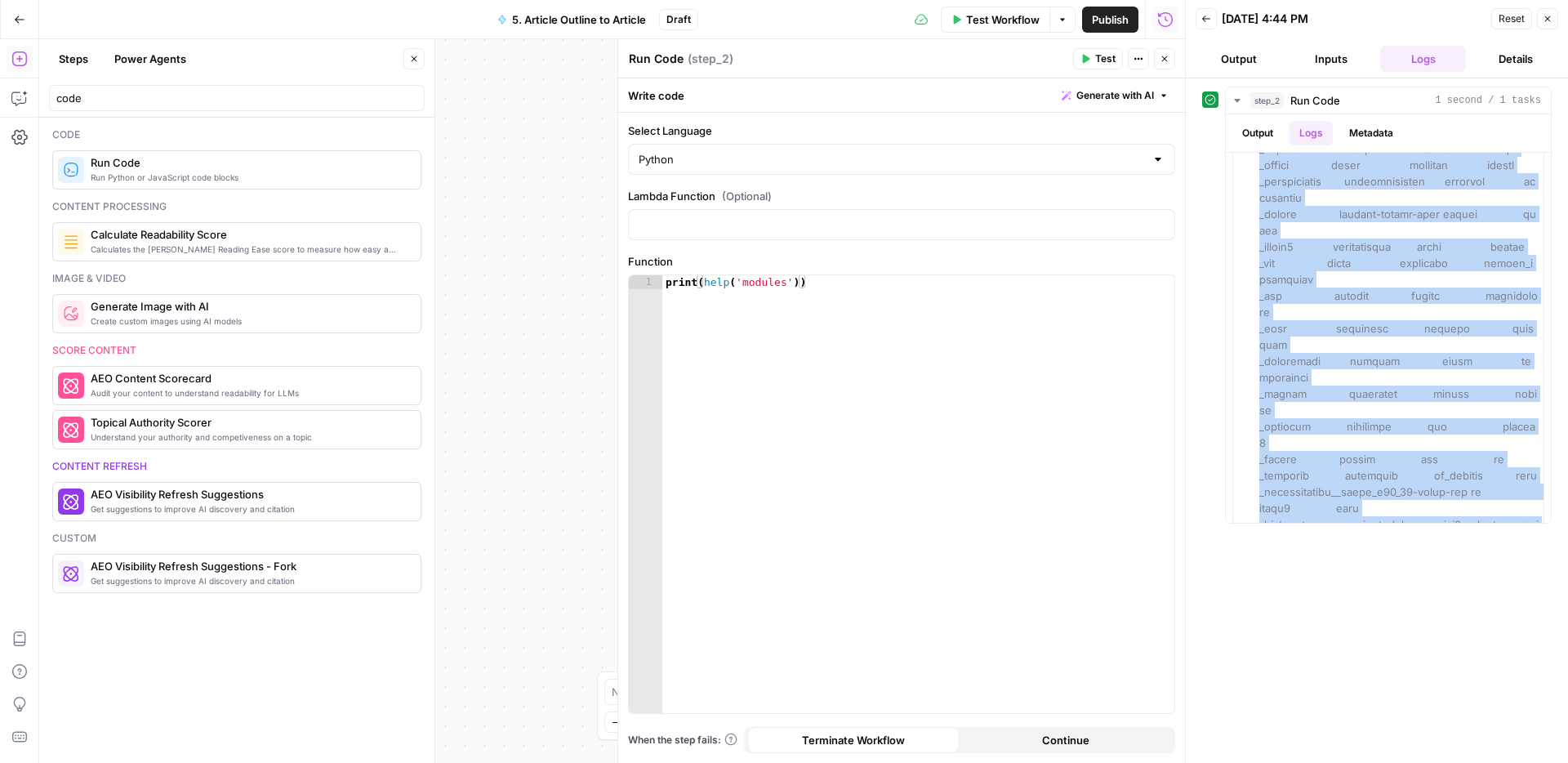
scroll to position [1937, 0]
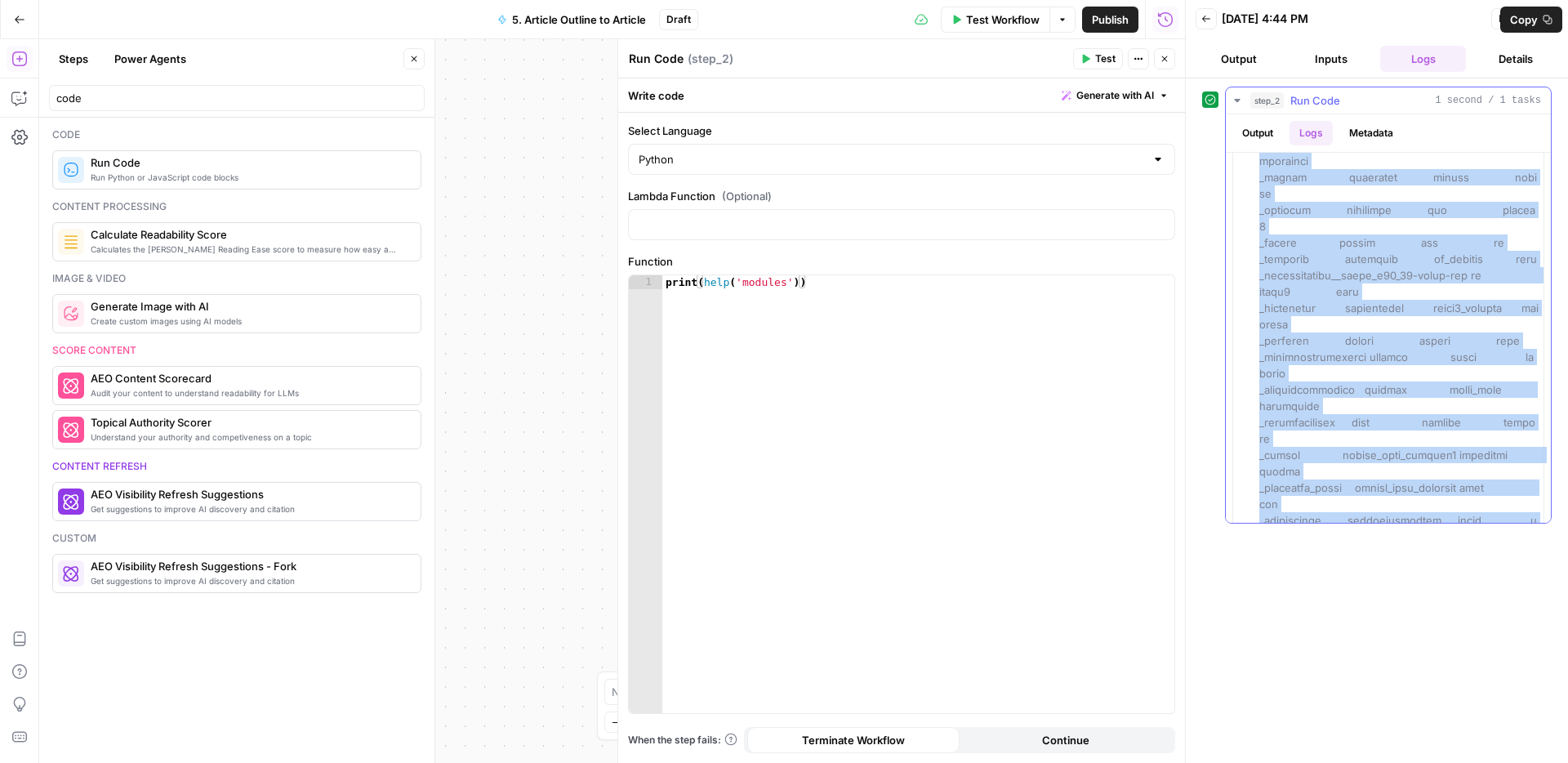
drag, startPoint x: 1260, startPoint y: 235, endPoint x: 1491, endPoint y: 383, distance: 274.3
copy span "Crypto antigravity http requests_oauthlib PyPDF2 anyio httpcore resource __futu…"
click at [25, 18] on button "Go Back" at bounding box center [19, 19] width 29 height 29
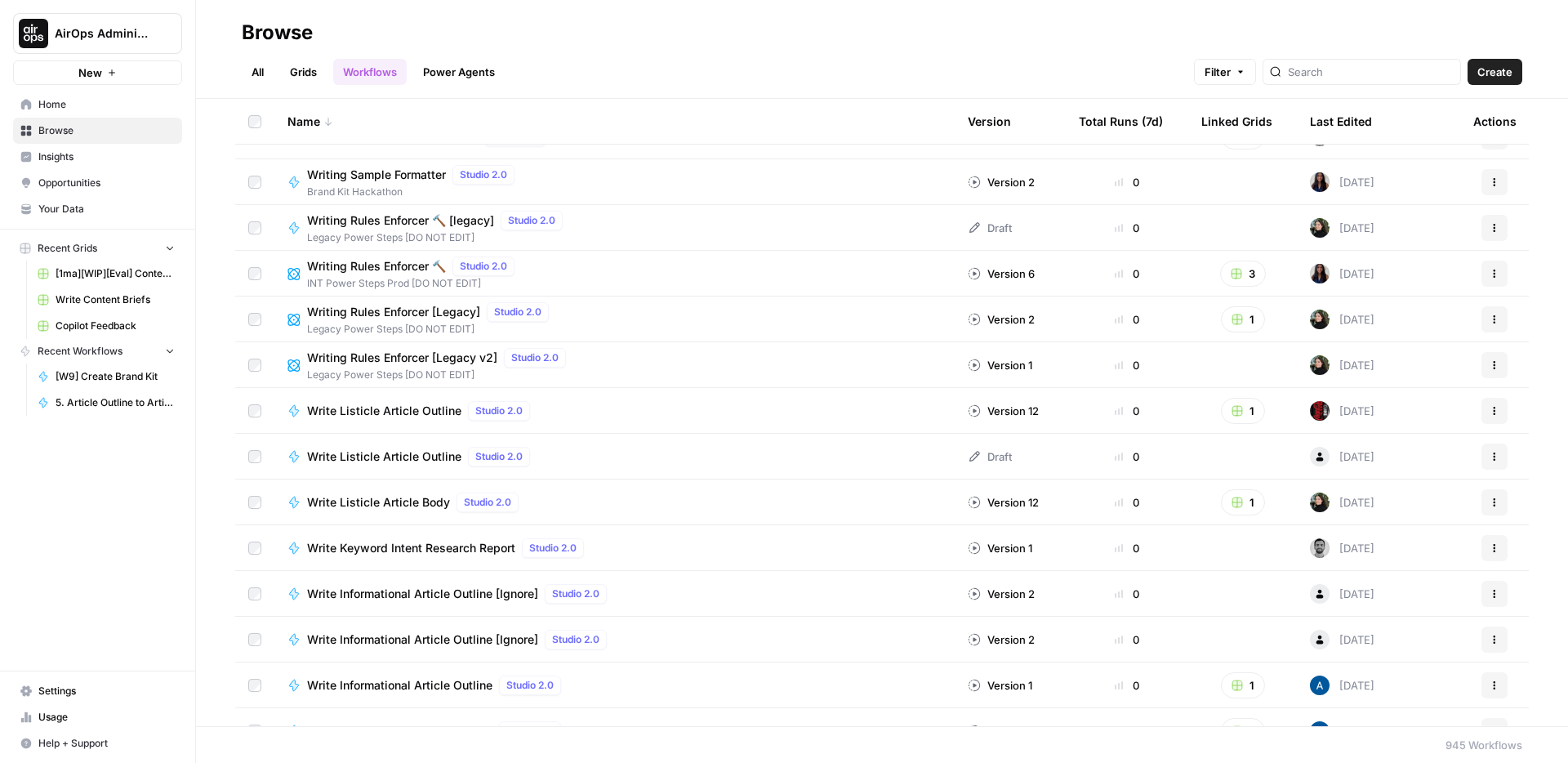
scroll to position [124, 0]
click at [356, 272] on span "Writing Rules Enforcer 🔨" at bounding box center [377, 264] width 139 height 16
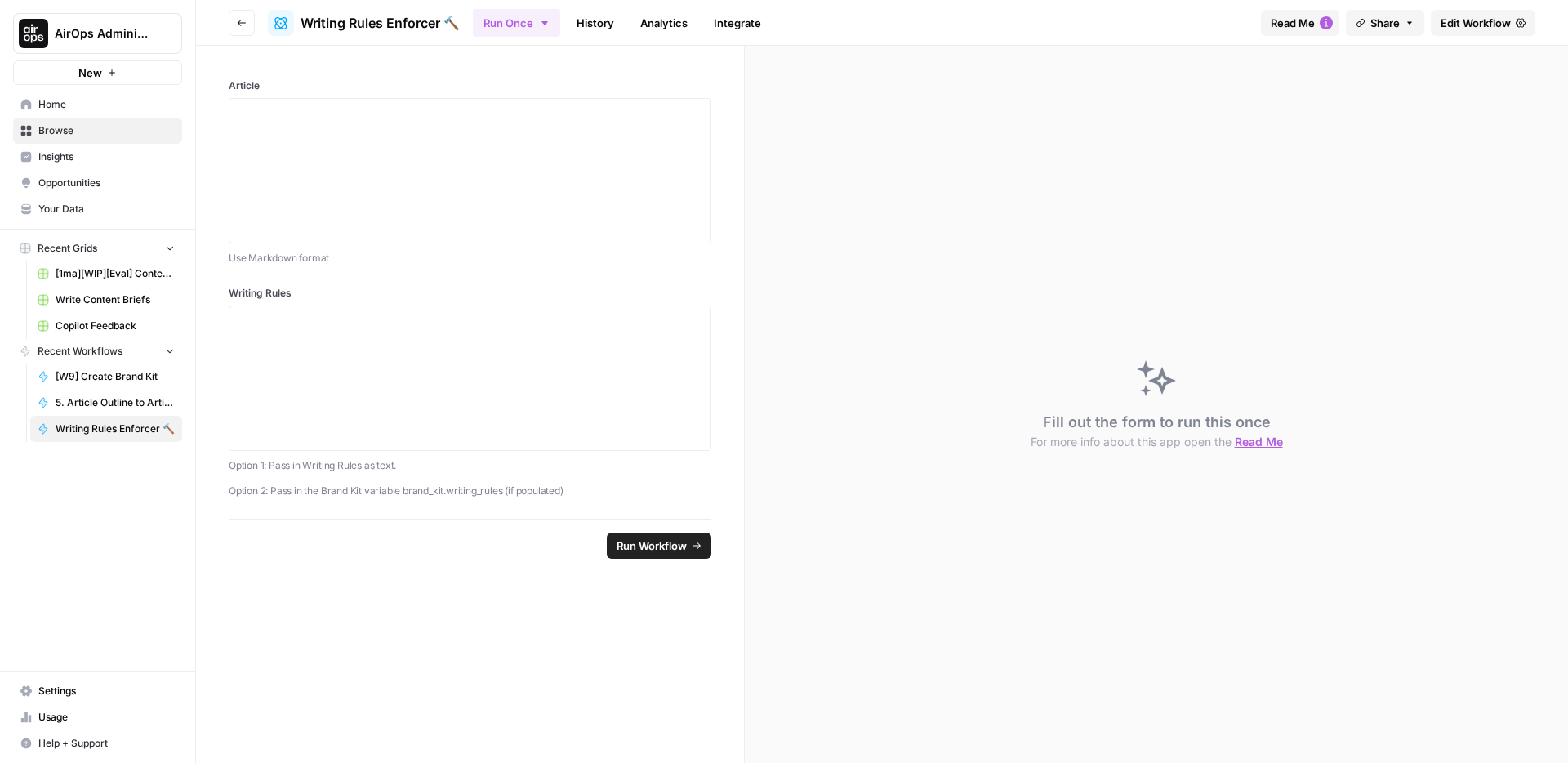
click at [1479, 23] on span "Edit Workflow" at bounding box center [1475, 22] width 71 height 16
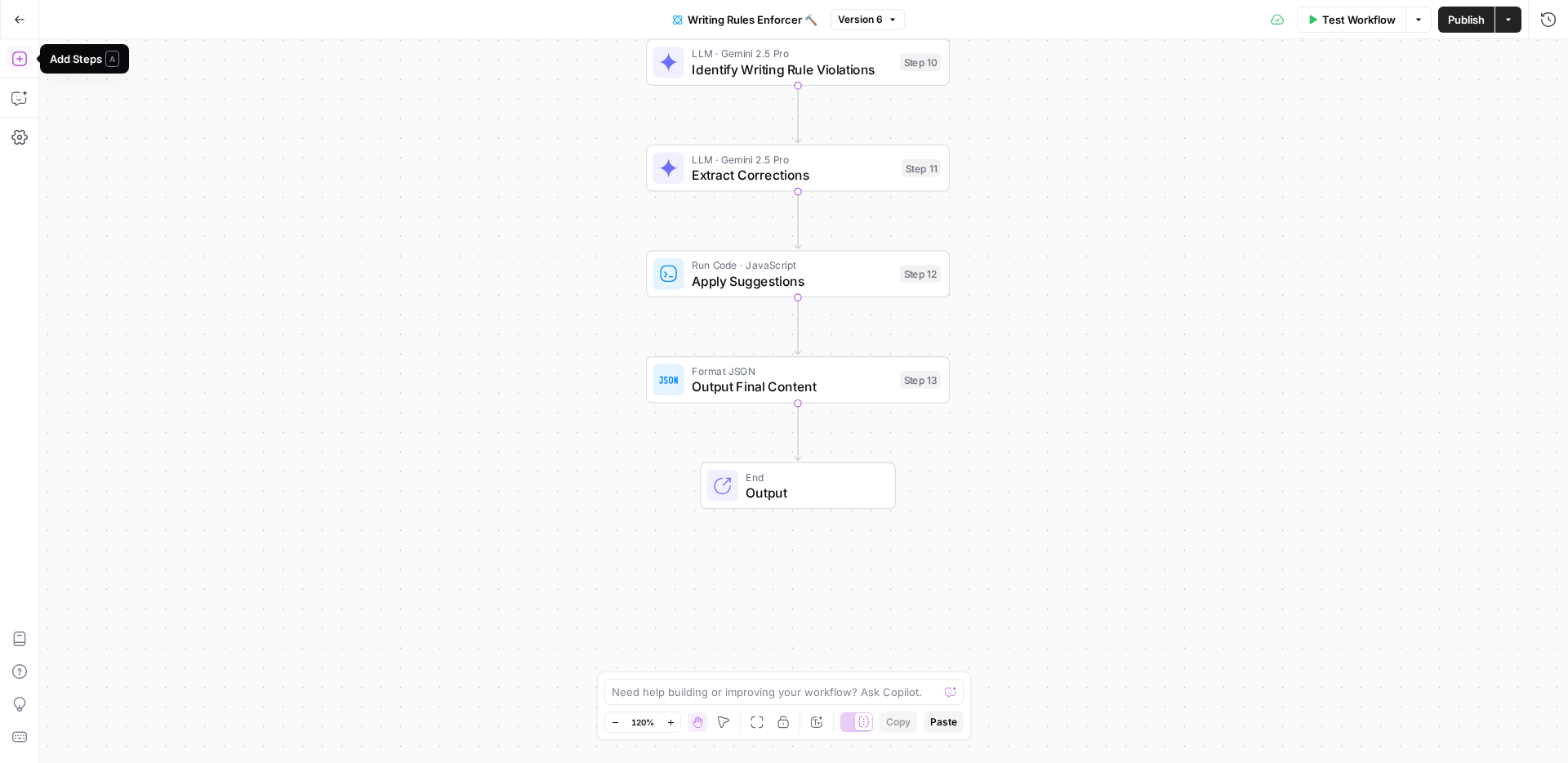
click at [15, 12] on button "Go Back" at bounding box center [19, 19] width 29 height 29
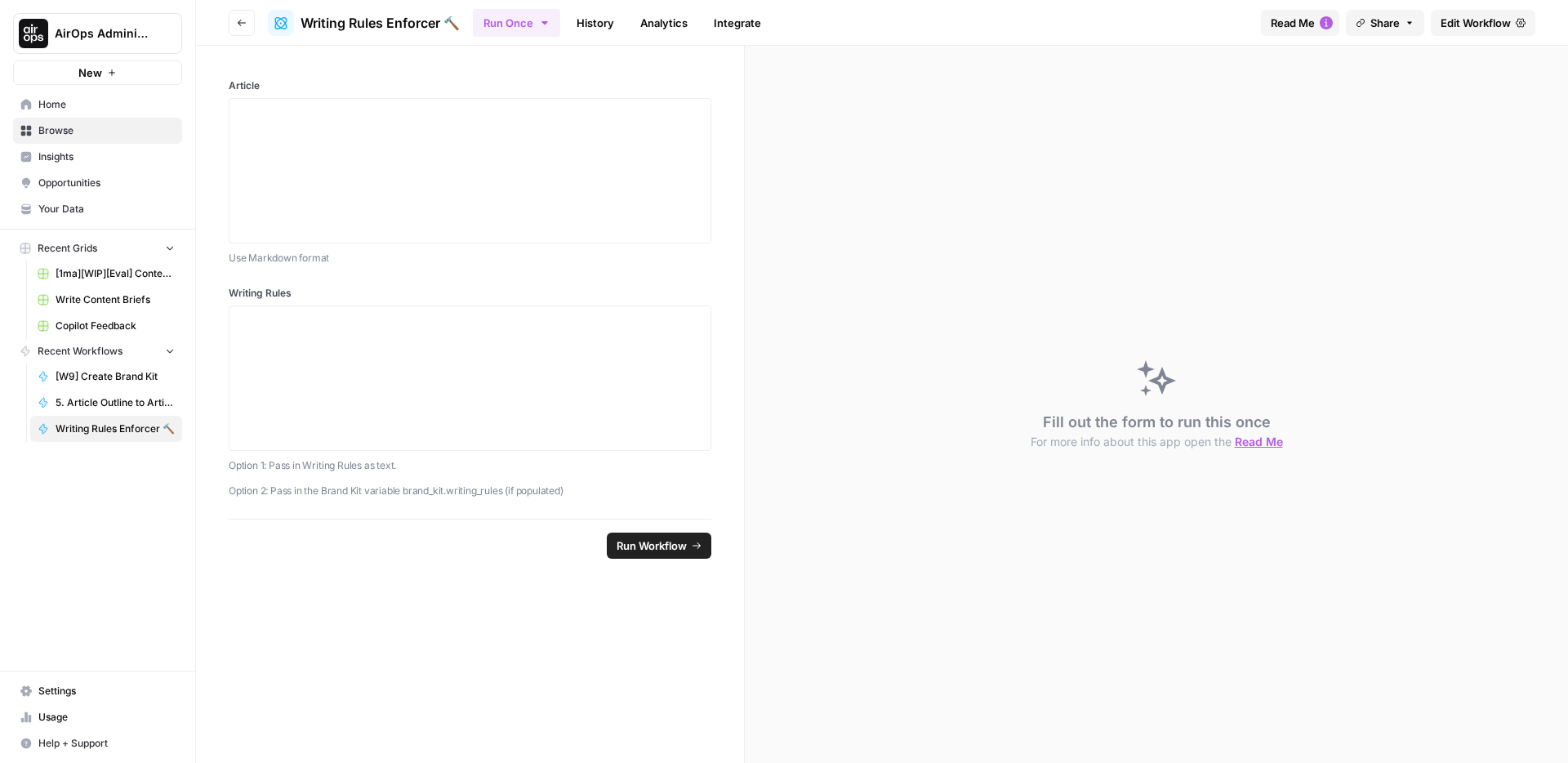
click at [75, 131] on span "Browse" at bounding box center [106, 130] width 136 height 14
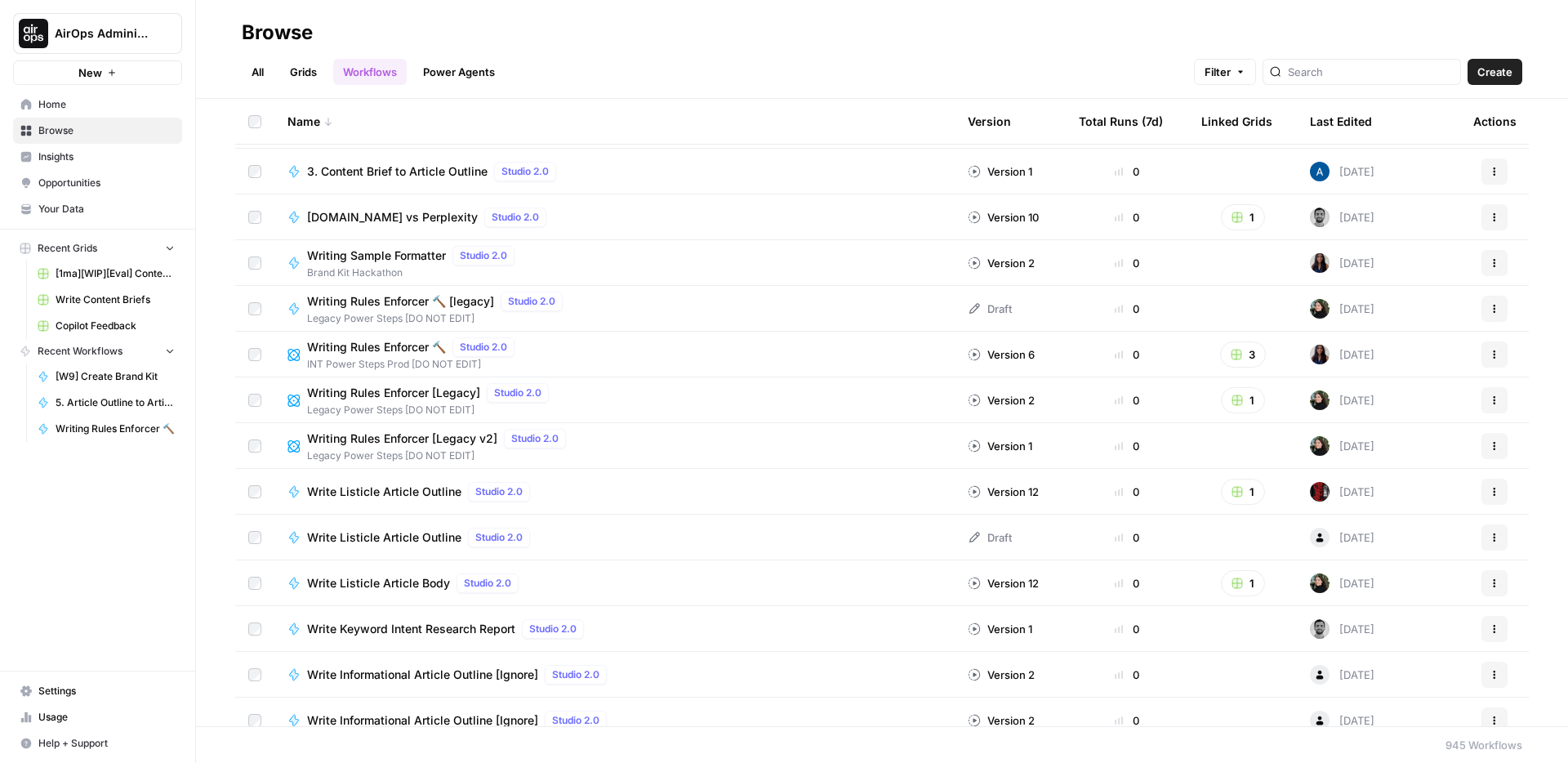
scroll to position [42, 0]
click at [284, 31] on div "Browse" at bounding box center [277, 32] width 71 height 26
click at [256, 33] on div "Browse" at bounding box center [277, 32] width 71 height 26
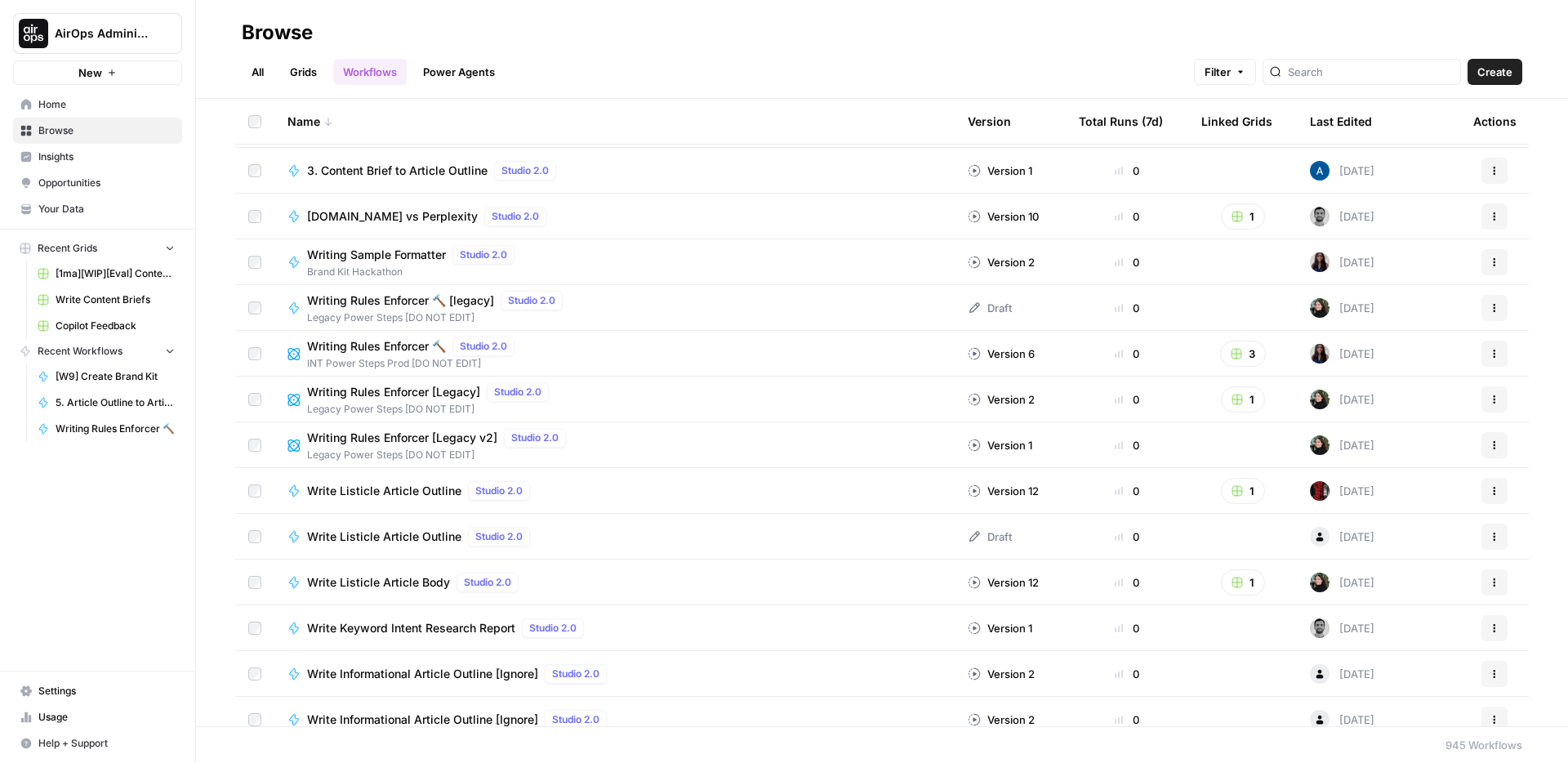
click at [270, 24] on div "Browse" at bounding box center [277, 32] width 71 height 26
click at [256, 29] on div "Browse" at bounding box center [277, 32] width 71 height 26
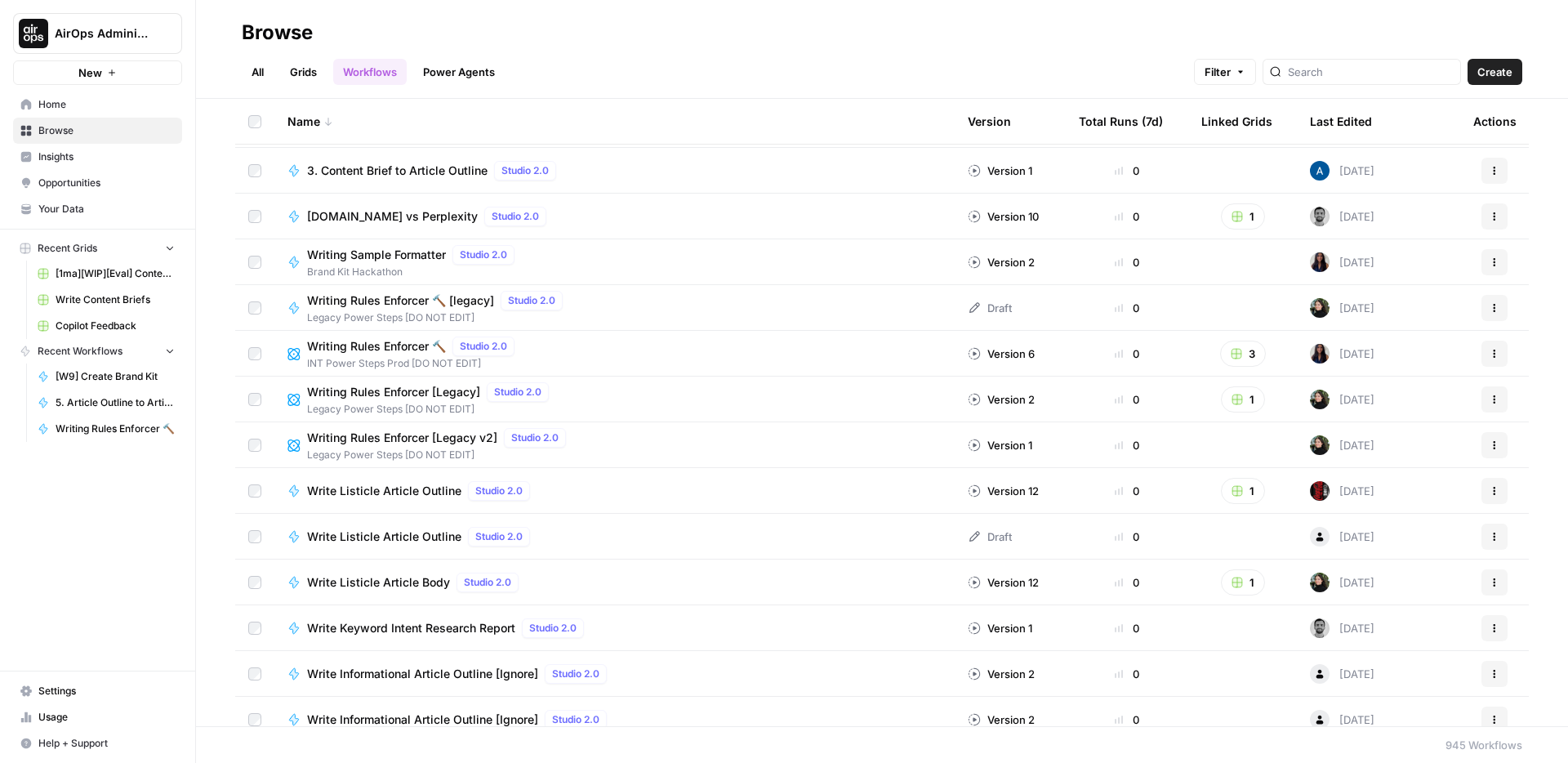
click at [256, 29] on div "Browse" at bounding box center [277, 32] width 71 height 26
click at [281, 31] on div "Browse" at bounding box center [277, 32] width 71 height 26
click at [471, 100] on div "Name" at bounding box center [614, 121] width 654 height 44
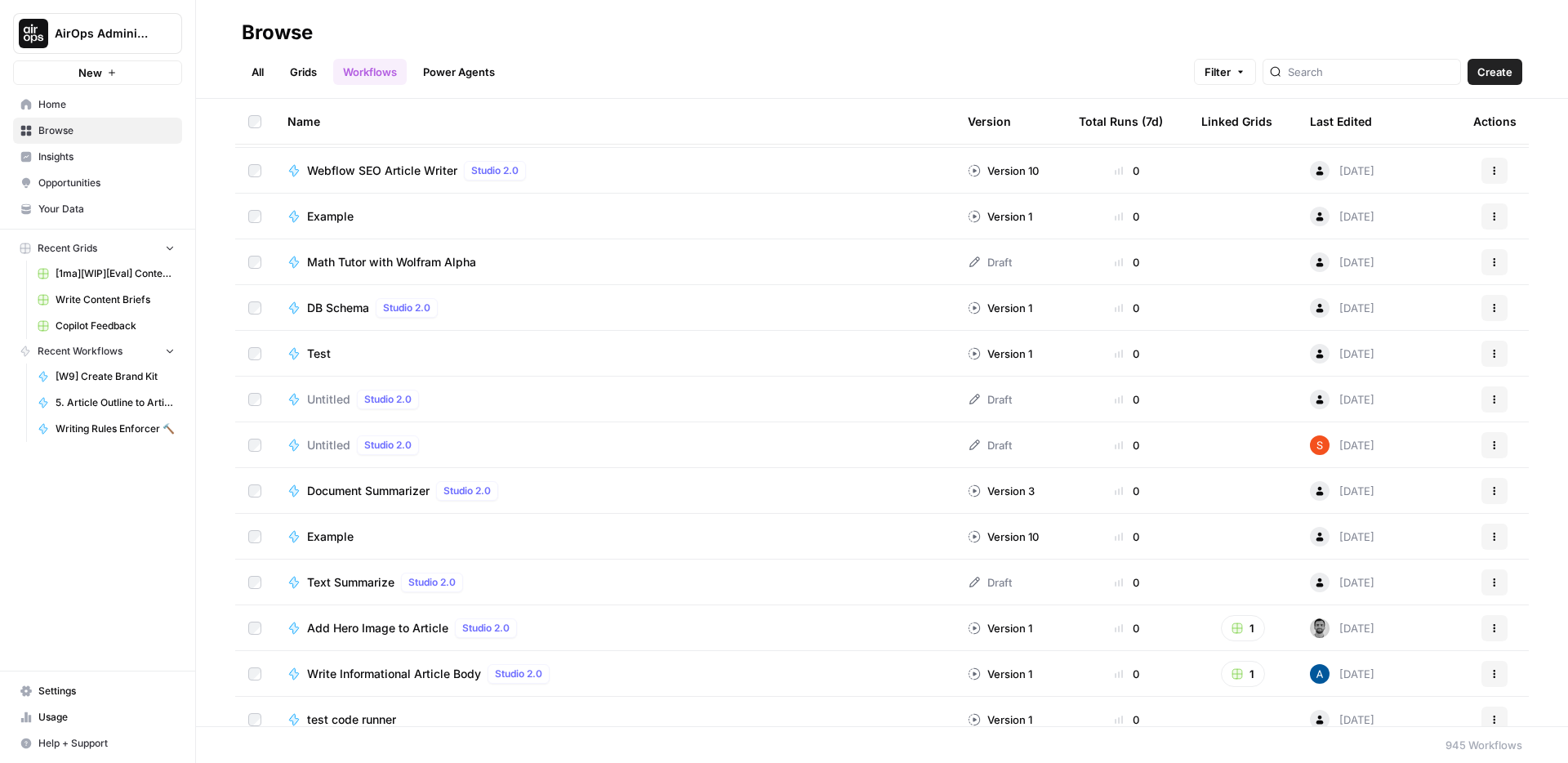
click at [581, 55] on div "All Grids Workflows Power Agents Filter Create" at bounding box center [882, 65] width 1281 height 40
click at [491, 67] on link "Power Agents" at bounding box center [459, 71] width 92 height 26
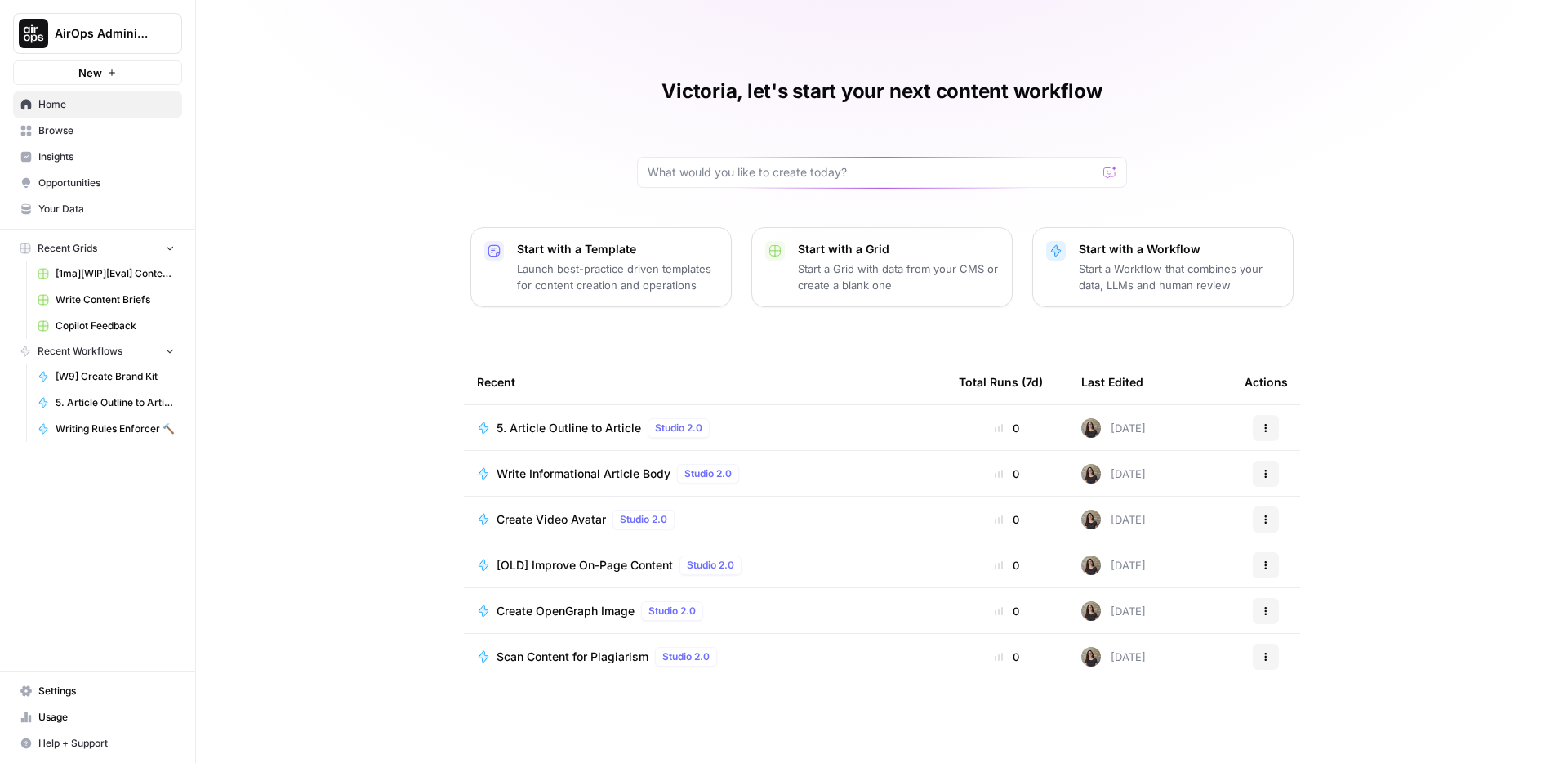
click at [63, 168] on link "Insights" at bounding box center [98, 156] width 169 height 26
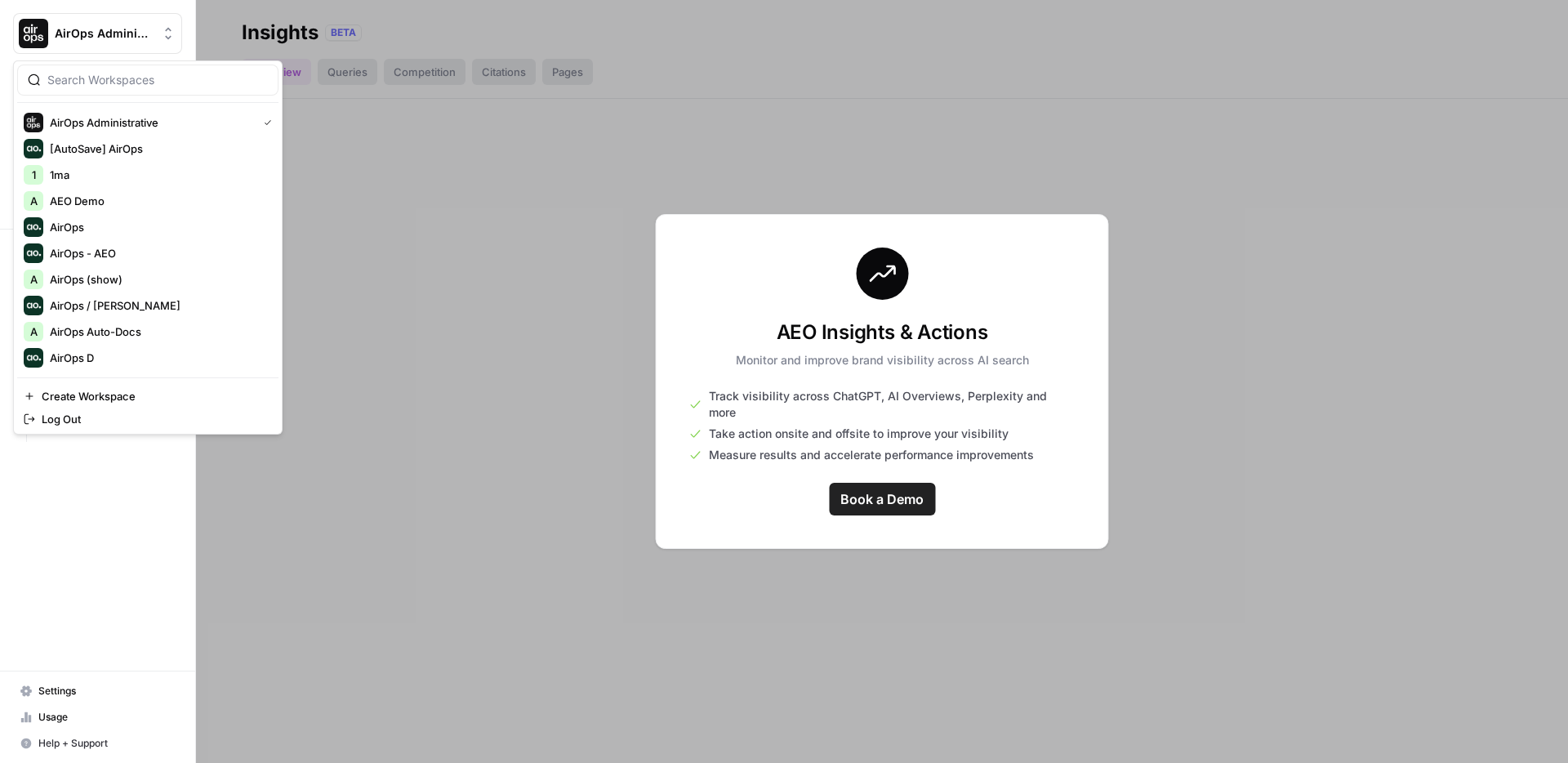
click at [119, 33] on span "AirOps Administrative" at bounding box center [104, 33] width 99 height 16
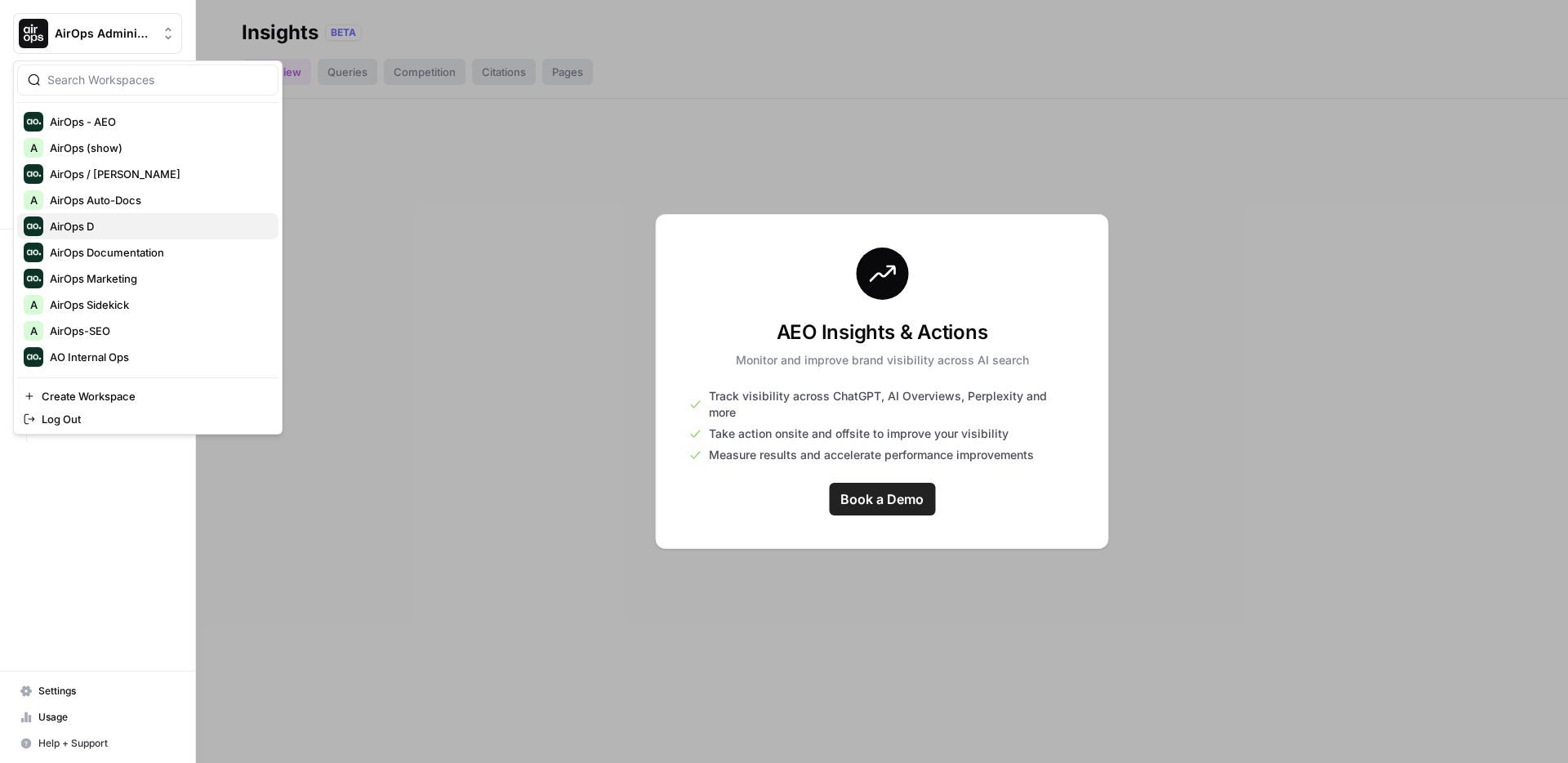
scroll to position [418, 0]
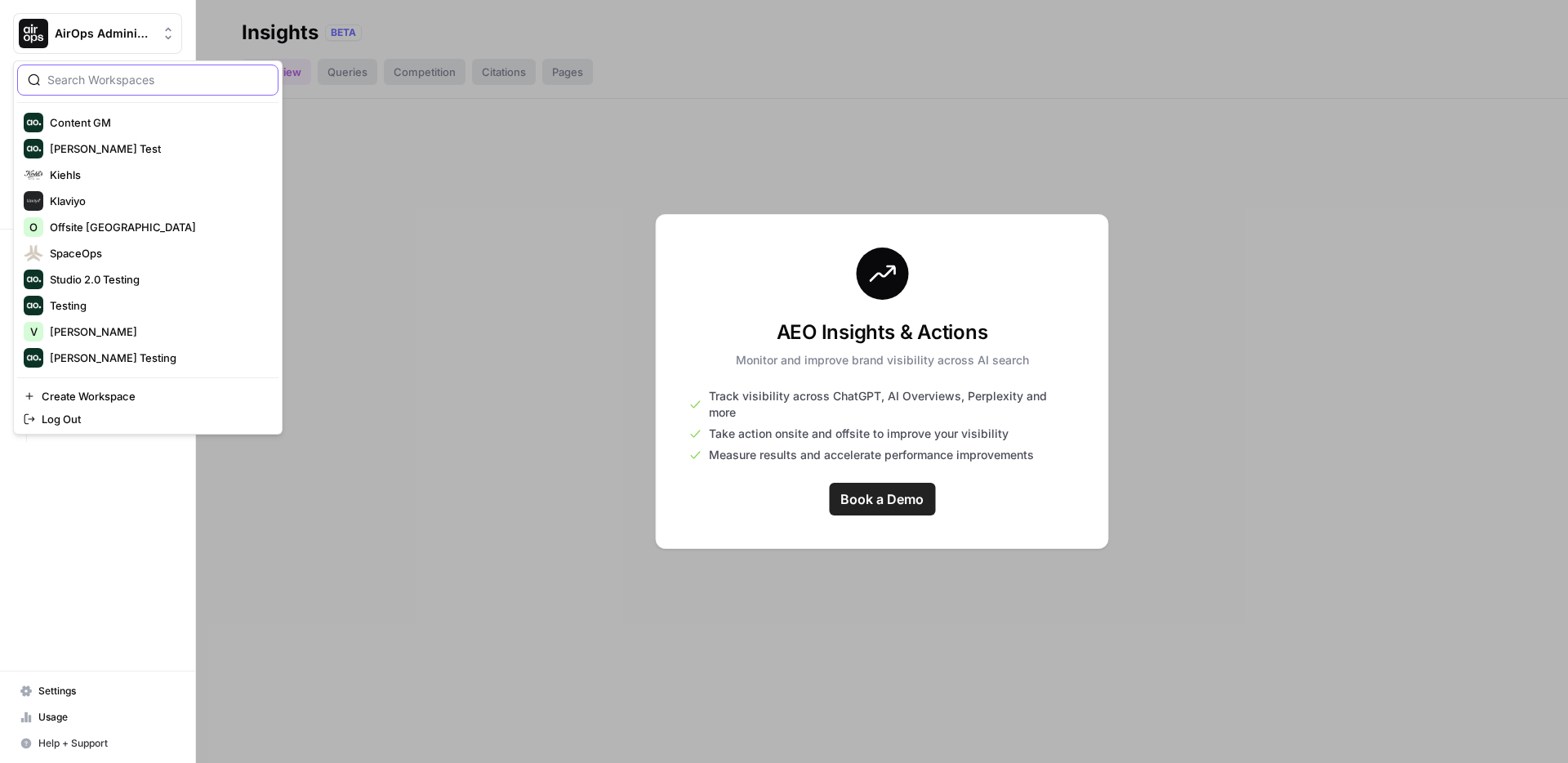
click at [137, 81] on input "search" at bounding box center [157, 79] width 220 height 16
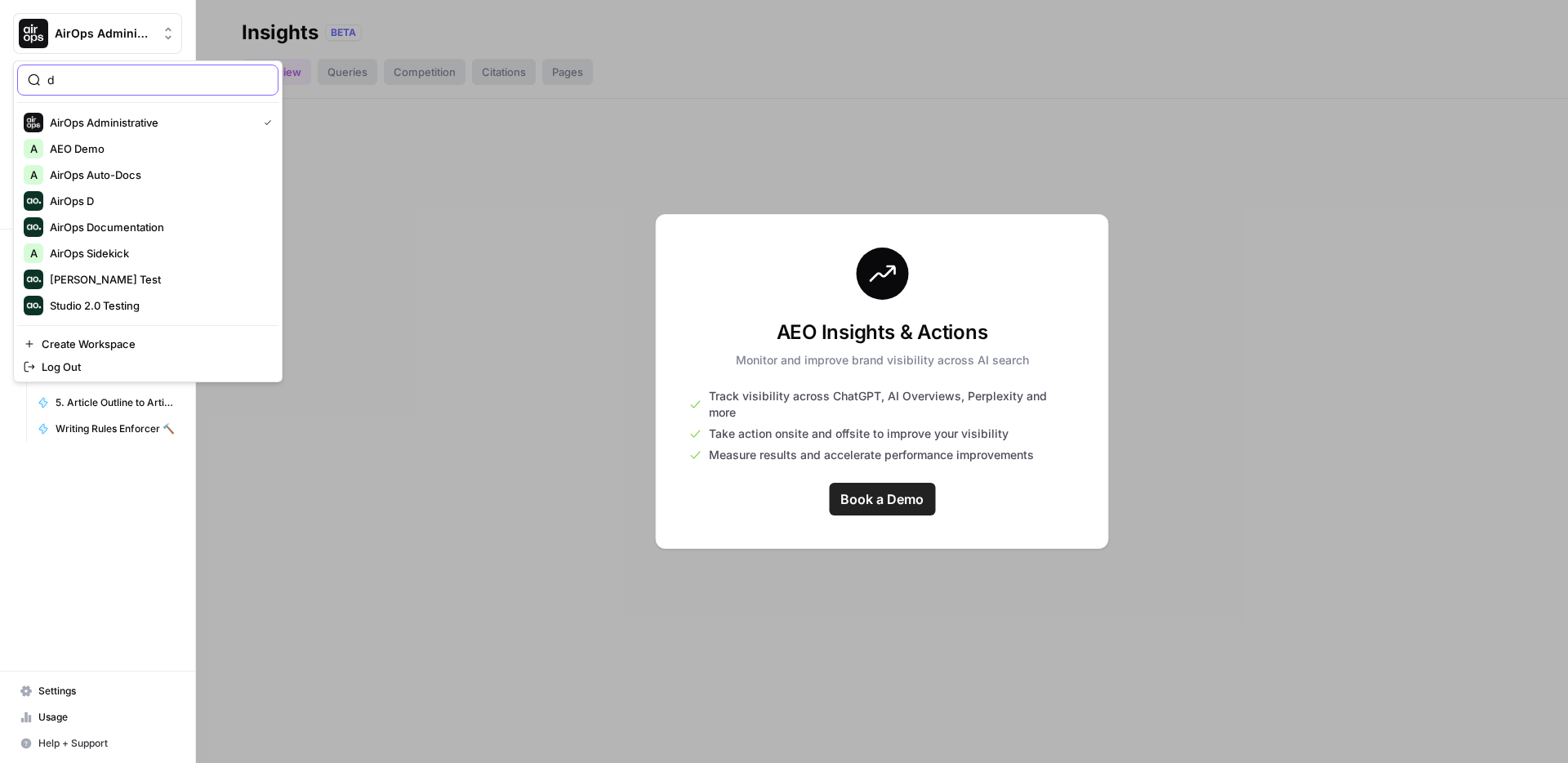
scroll to position [0, 0]
type input "d"
click at [95, 280] on span "[PERSON_NAME] Test" at bounding box center [157, 279] width 215 height 16
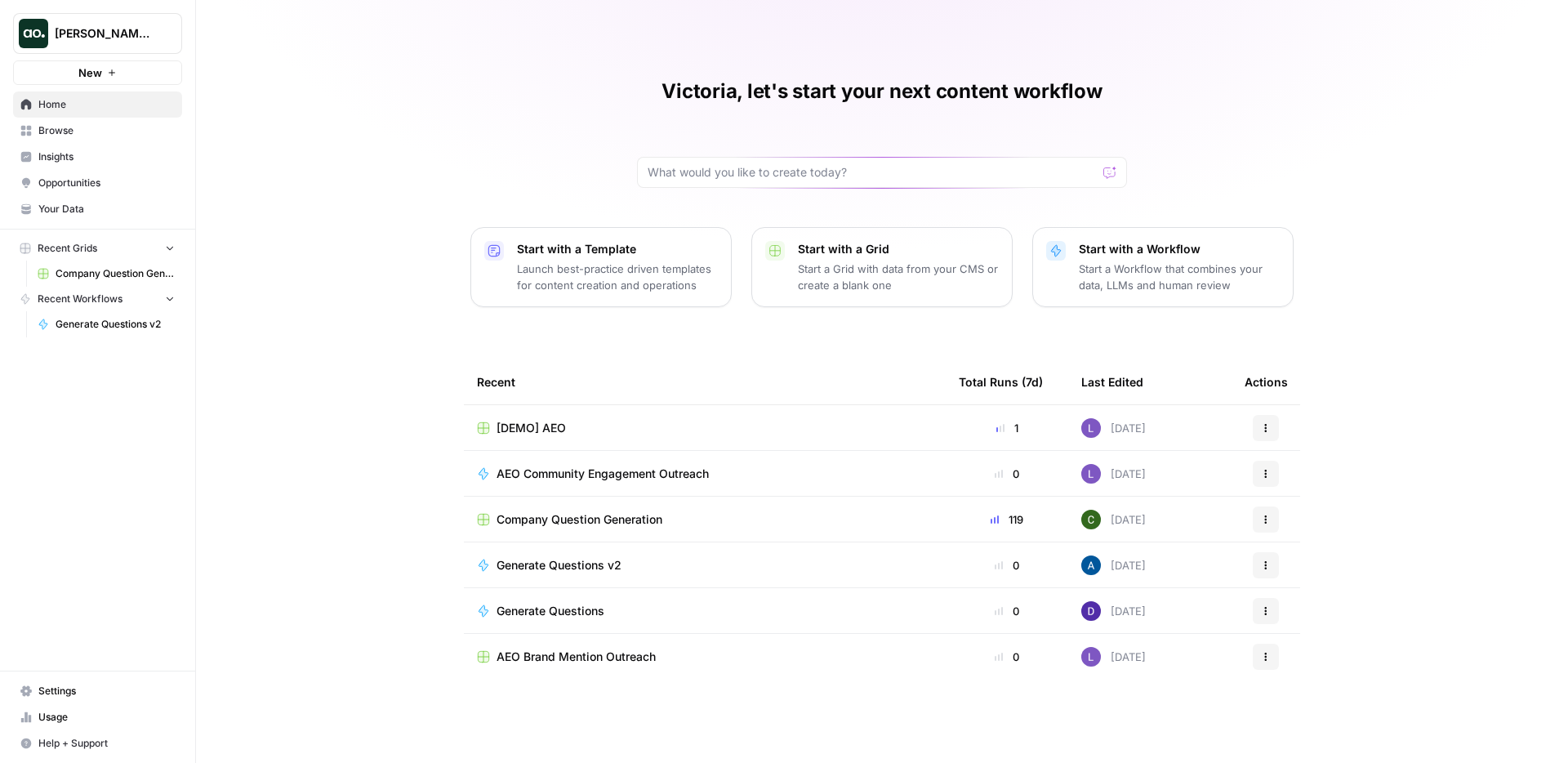
click at [103, 154] on span "Insights" at bounding box center [106, 156] width 136 height 14
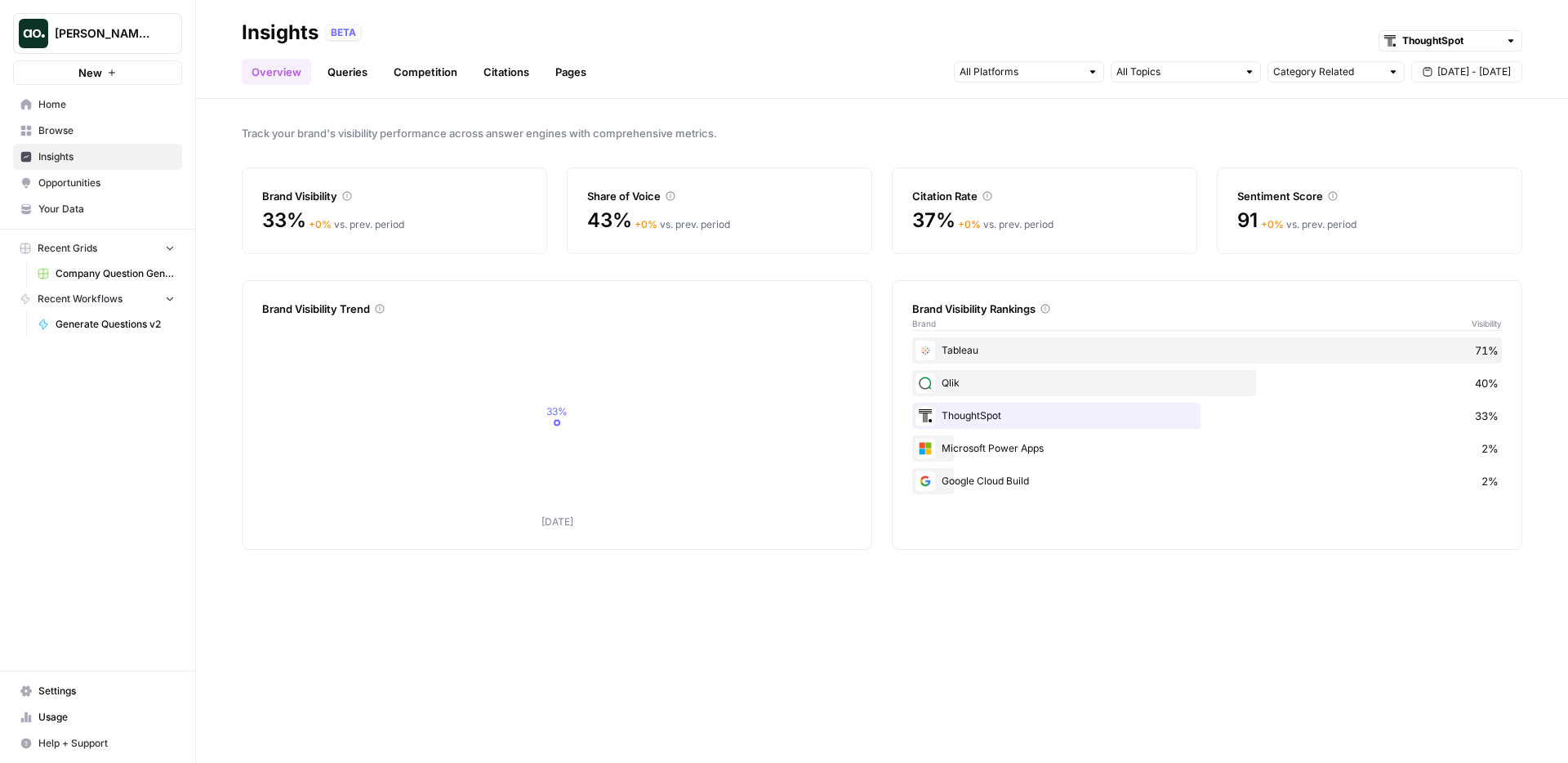
click at [352, 71] on link "Queries" at bounding box center [348, 71] width 60 height 26
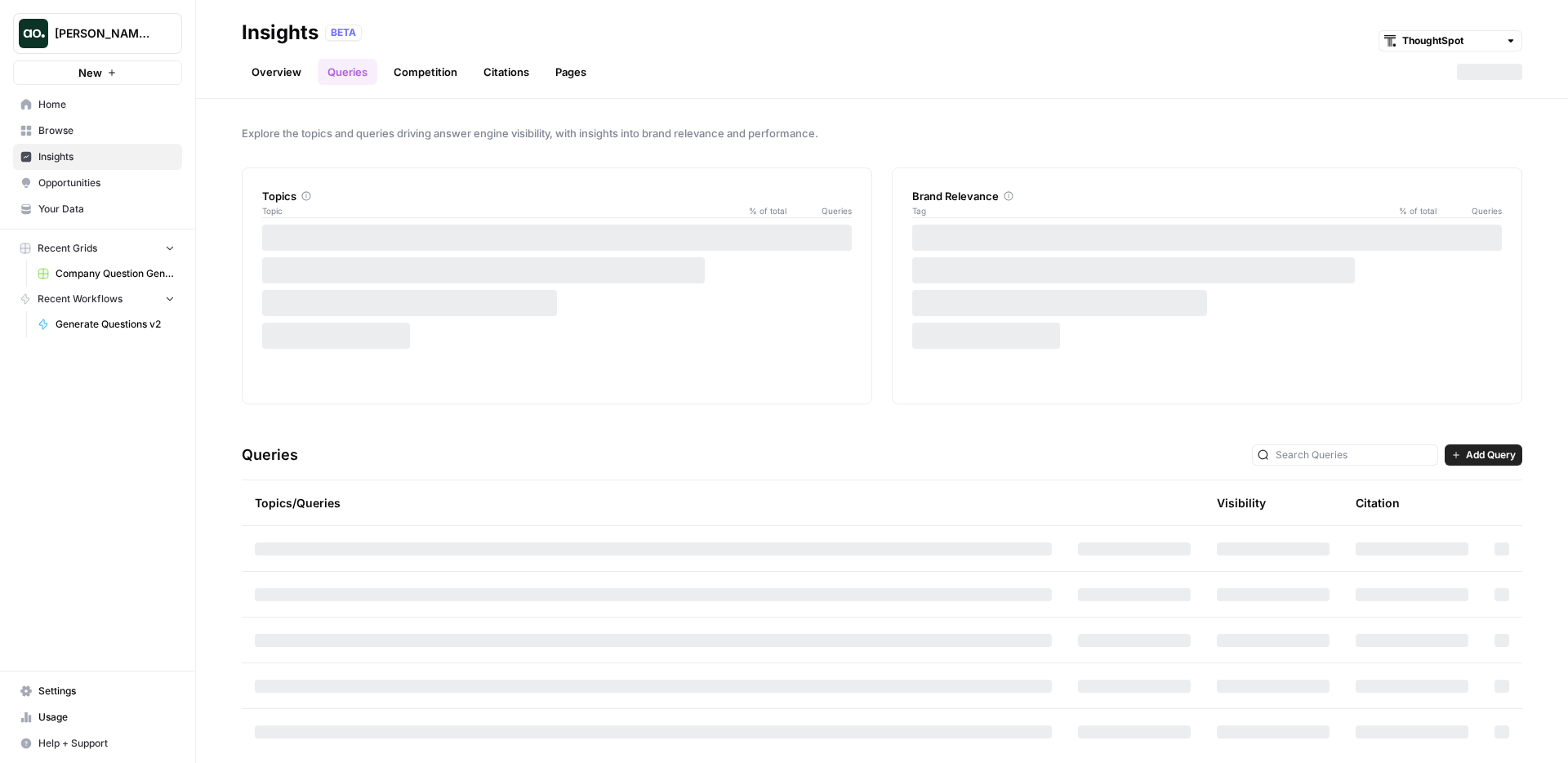
click at [565, 85] on header "Insights BETA ThoughtSpot Overview Queries Competition Citations Pages" at bounding box center [882, 49] width 1372 height 99
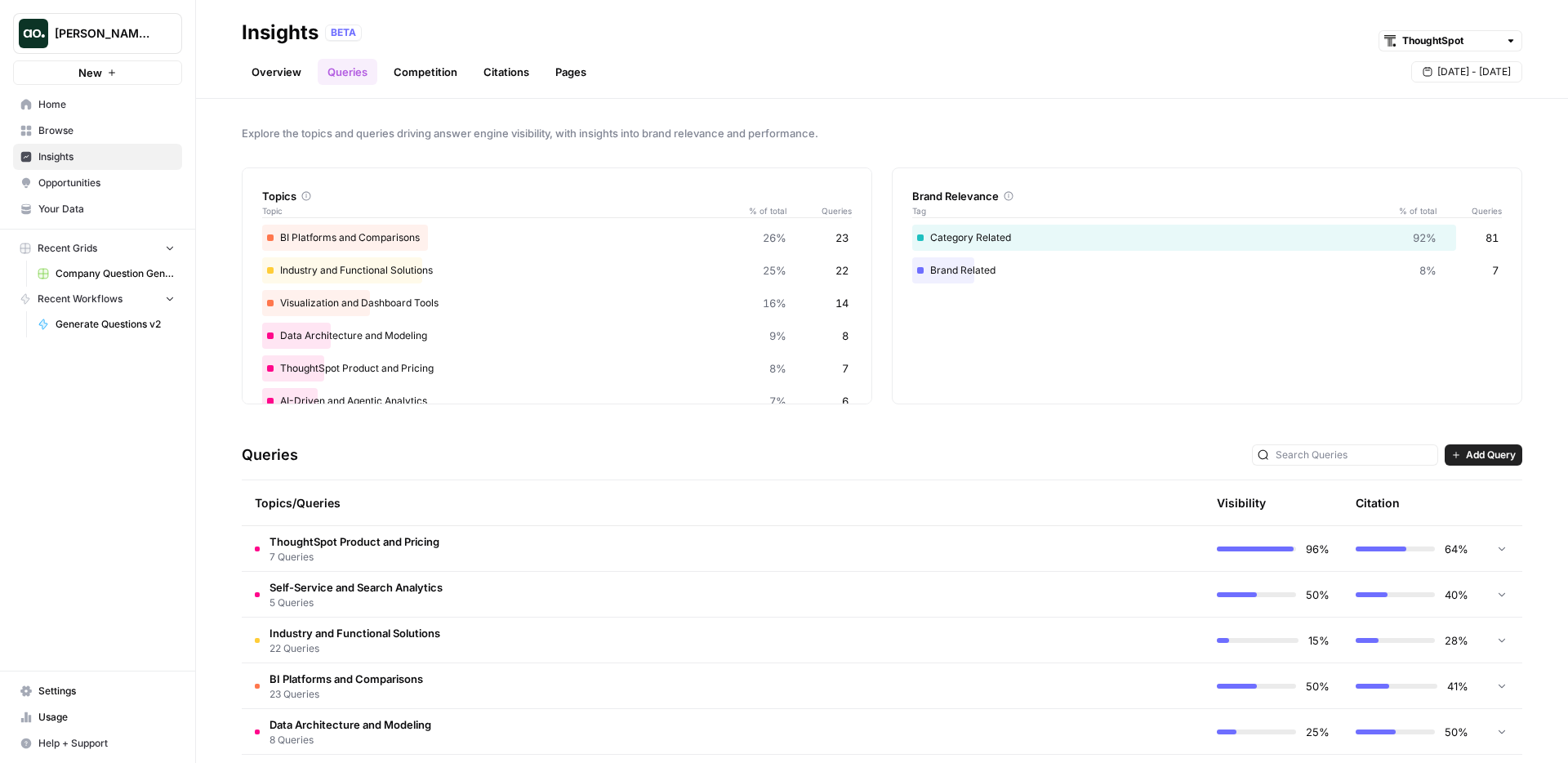
click at [565, 69] on link "Pages" at bounding box center [571, 71] width 50 height 26
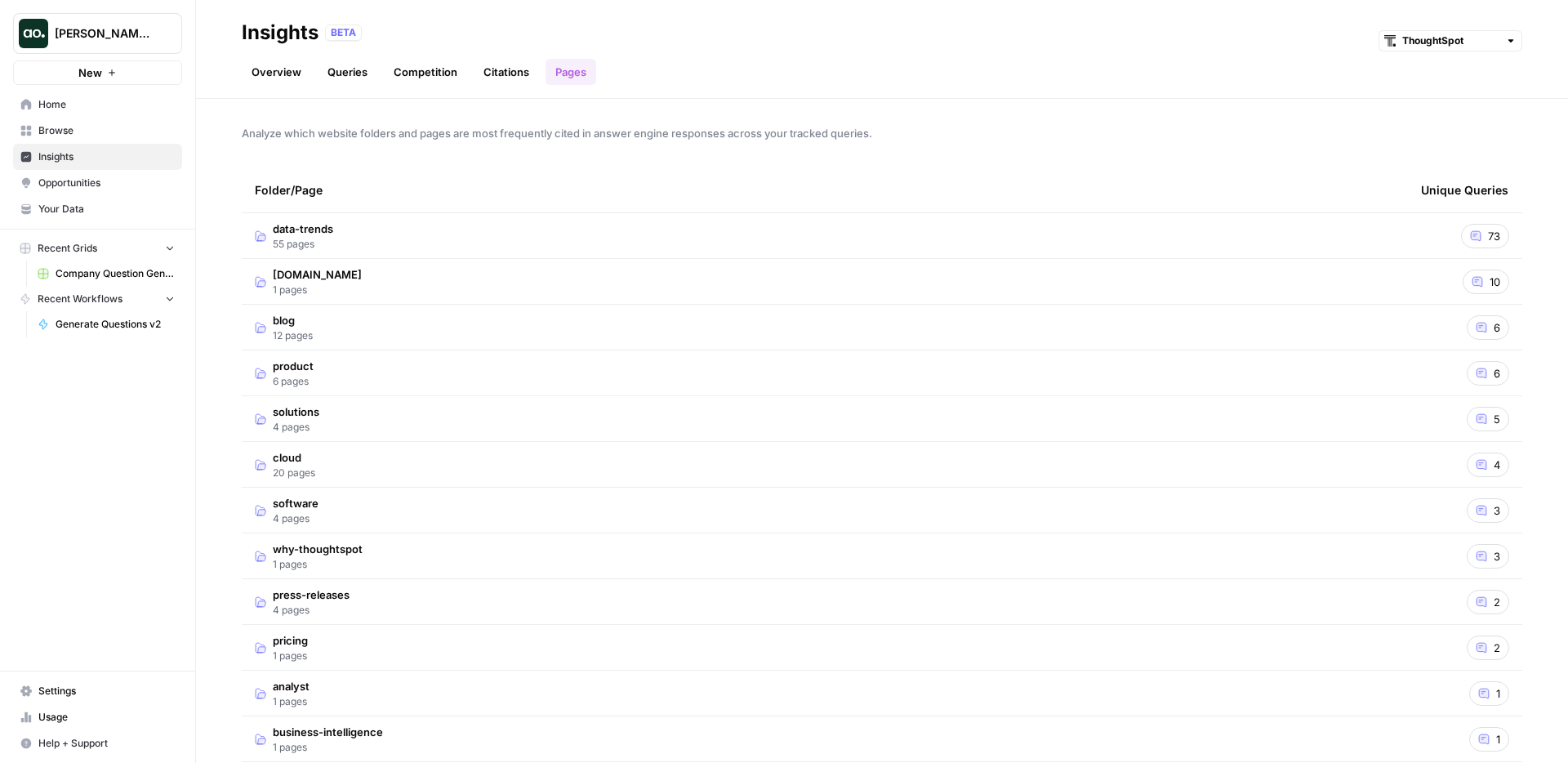
click at [472, 246] on td "data-trends 55 pages" at bounding box center [824, 236] width 1166 height 44
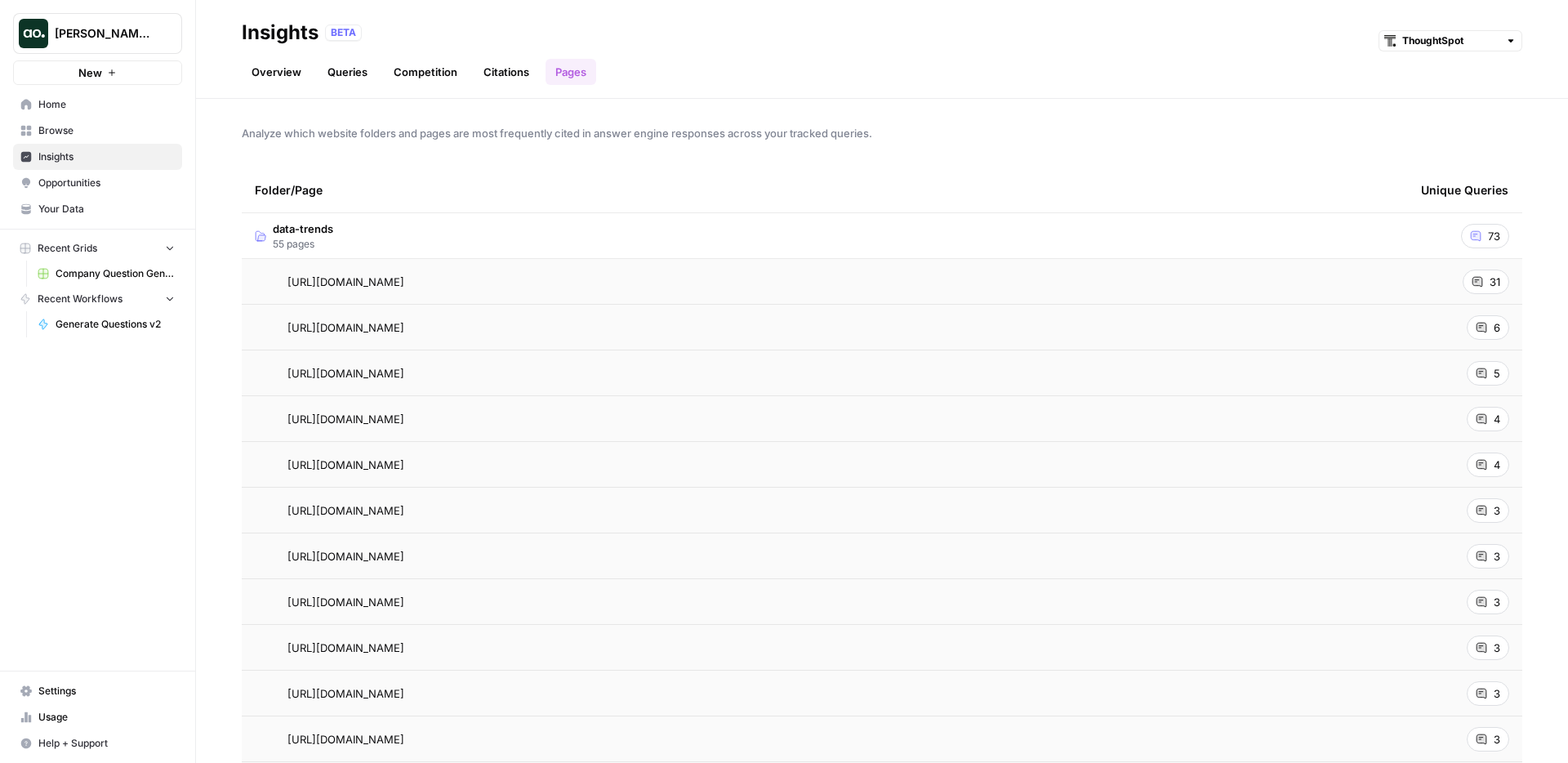
click at [413, 293] on td "[URL][DOMAIN_NAME] Go to page" at bounding box center [824, 281] width 1166 height 44
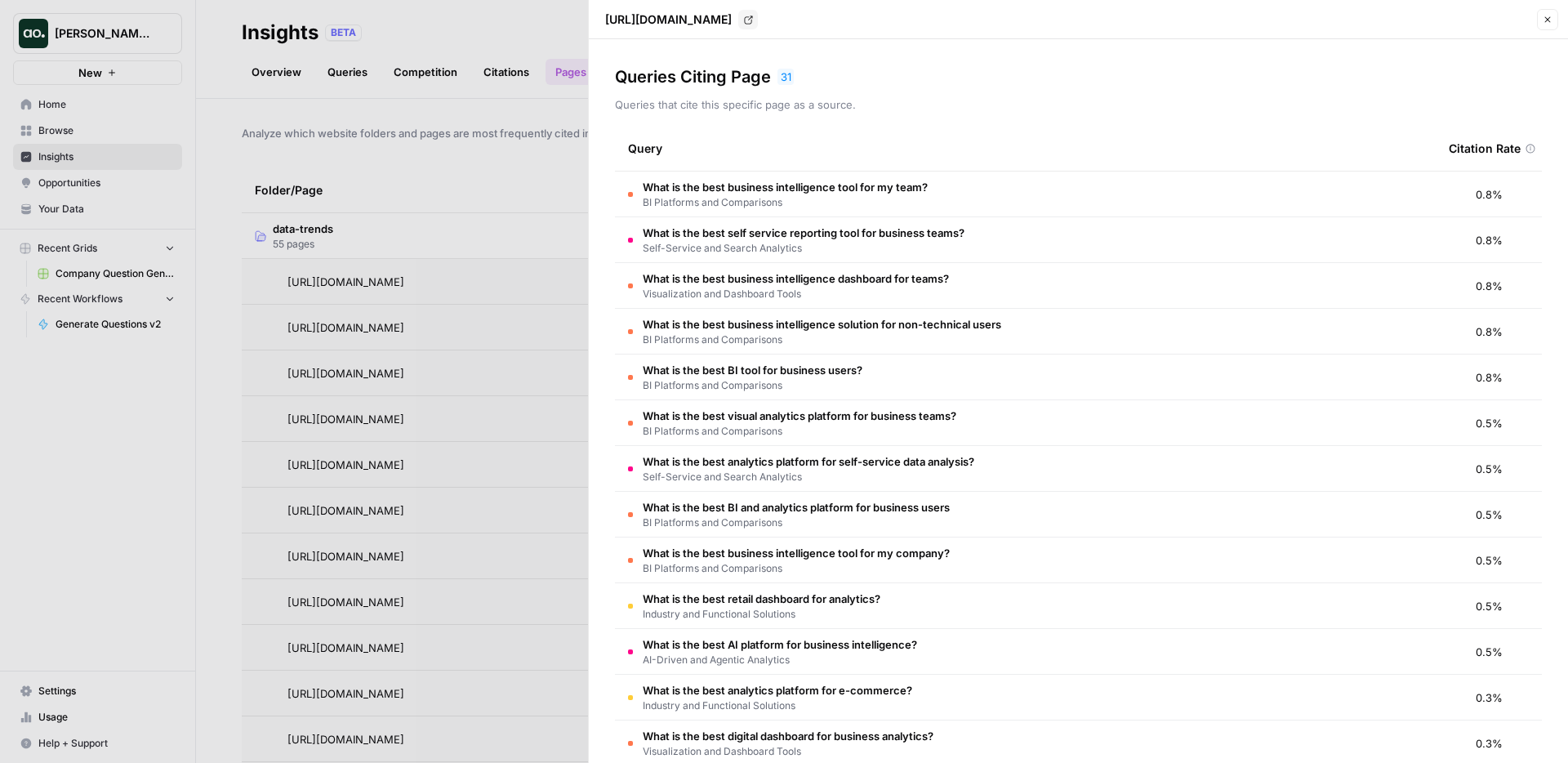
click at [753, 189] on span "What is the best business intelligence tool for my team?" at bounding box center [784, 186] width 285 height 16
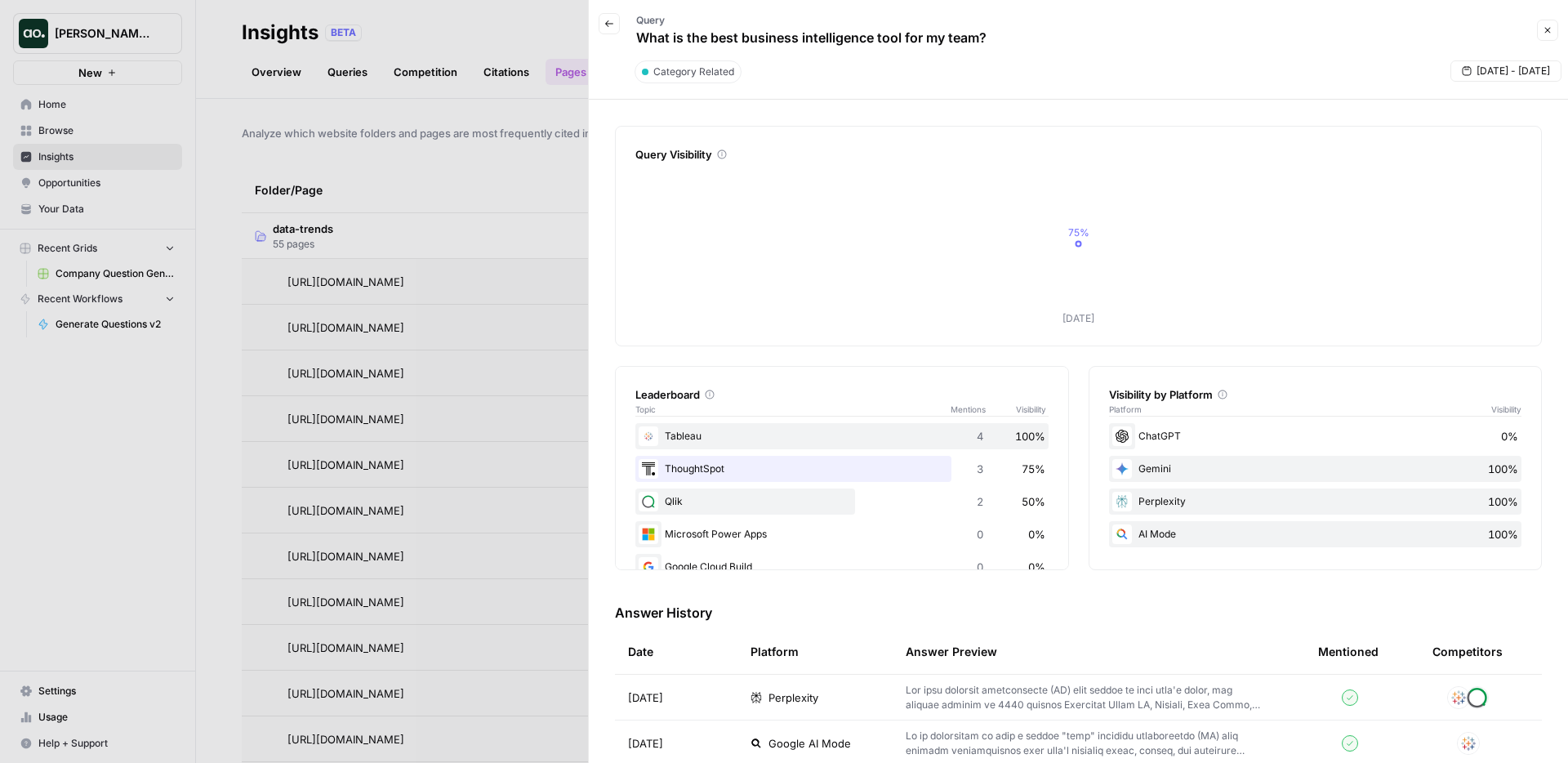
click at [611, 29] on button "Back" at bounding box center [610, 24] width 21 height 21
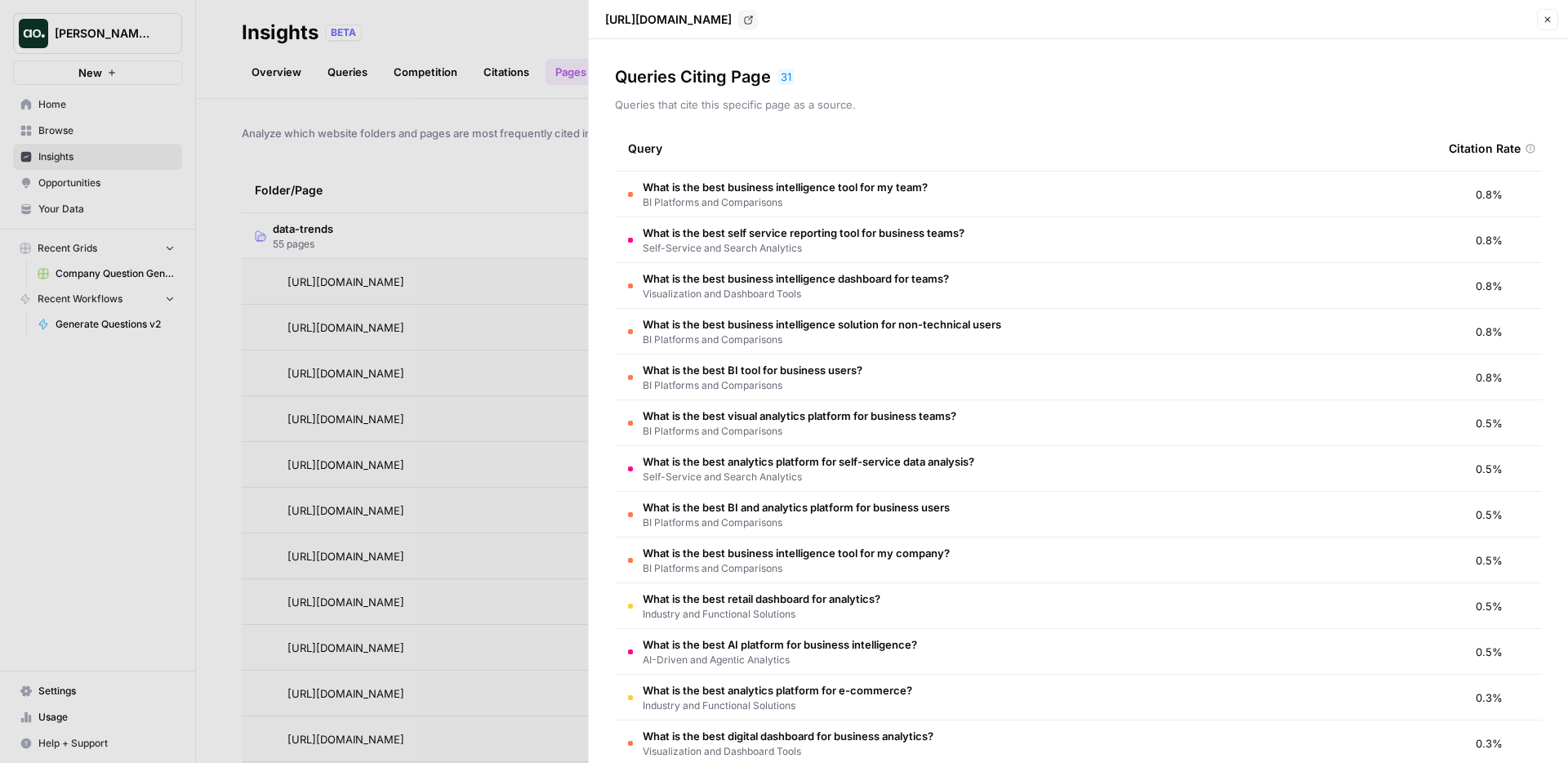
click at [525, 155] on div at bounding box center [784, 382] width 1568 height 763
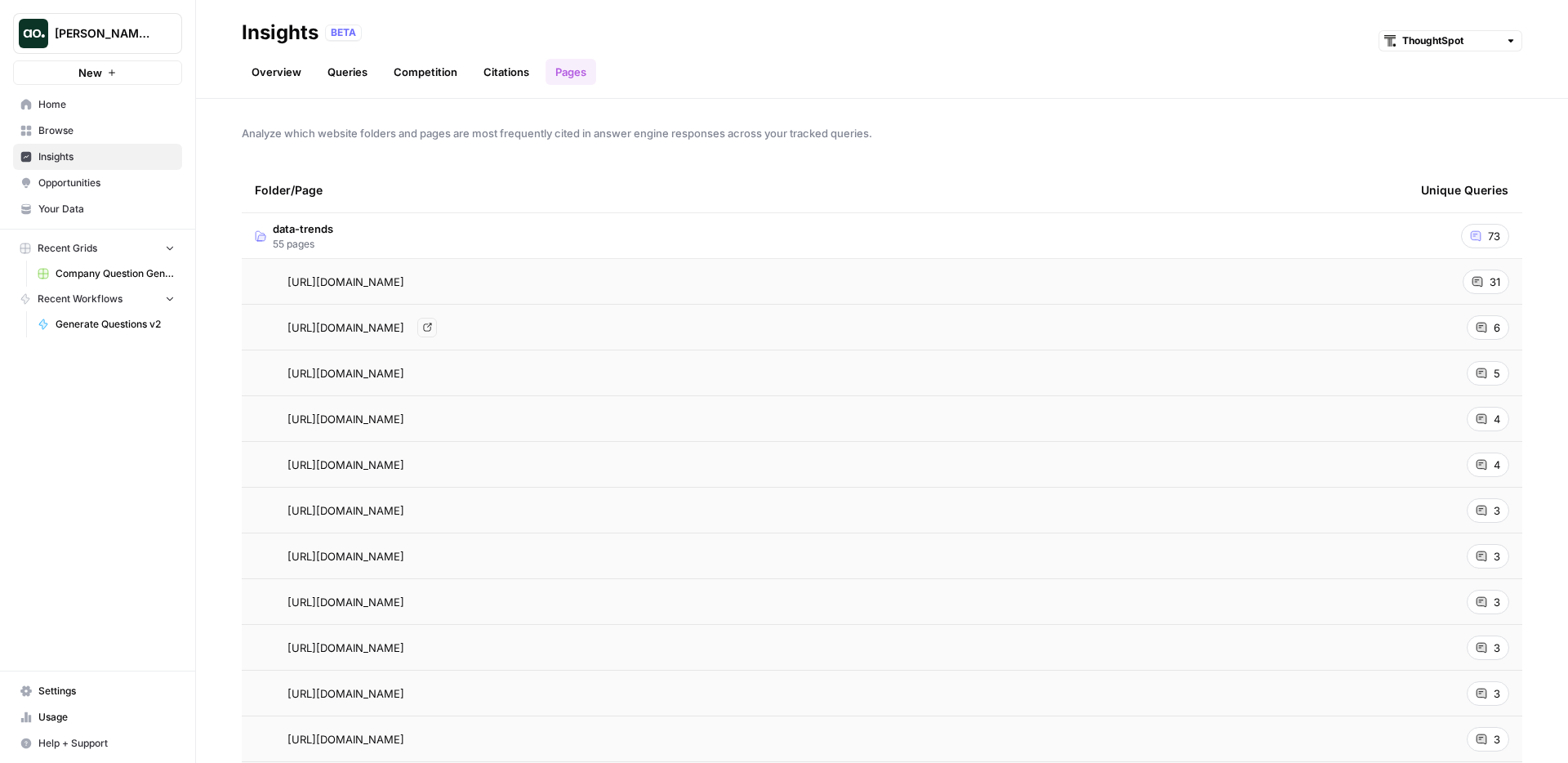
click at [404, 325] on span "[URL][DOMAIN_NAME]" at bounding box center [346, 327] width 117 height 16
click at [404, 414] on span "[URL][DOMAIN_NAME]" at bounding box center [346, 418] width 117 height 16
click at [404, 379] on span "[URL][DOMAIN_NAME]" at bounding box center [346, 373] width 117 height 16
click at [502, 335] on td "[URL][DOMAIN_NAME]" at bounding box center [824, 326] width 1166 height 44
click at [404, 277] on span "[URL][DOMAIN_NAME]" at bounding box center [346, 281] width 117 height 16
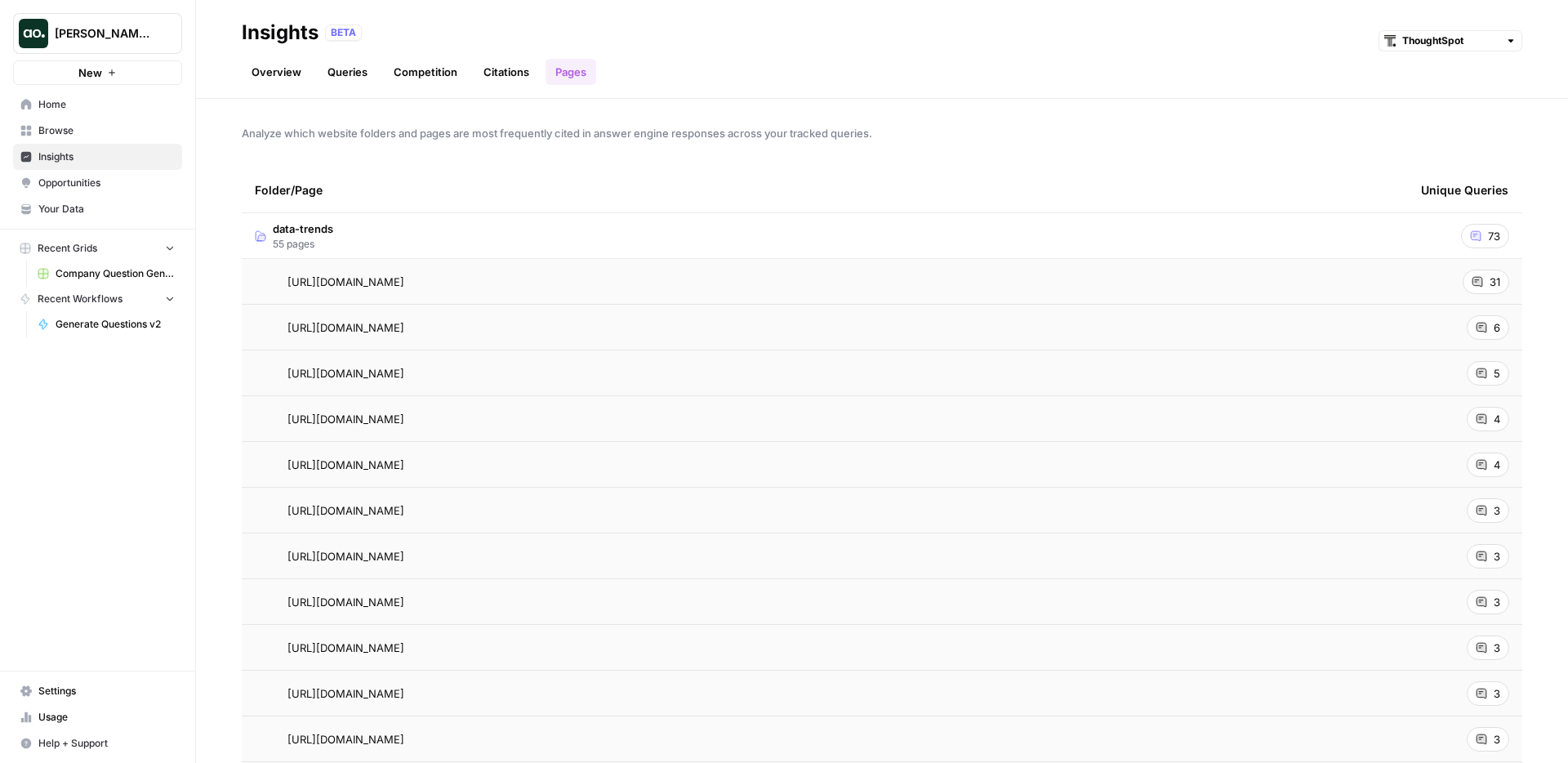
click at [498, 393] on td "[URL][DOMAIN_NAME] Go to page" at bounding box center [824, 373] width 1166 height 44
click at [404, 460] on span "[URL][DOMAIN_NAME]" at bounding box center [346, 465] width 117 height 16
click at [497, 528] on td "[URL][DOMAIN_NAME]" at bounding box center [824, 510] width 1166 height 44
